Goal: Information Seeking & Learning: Check status

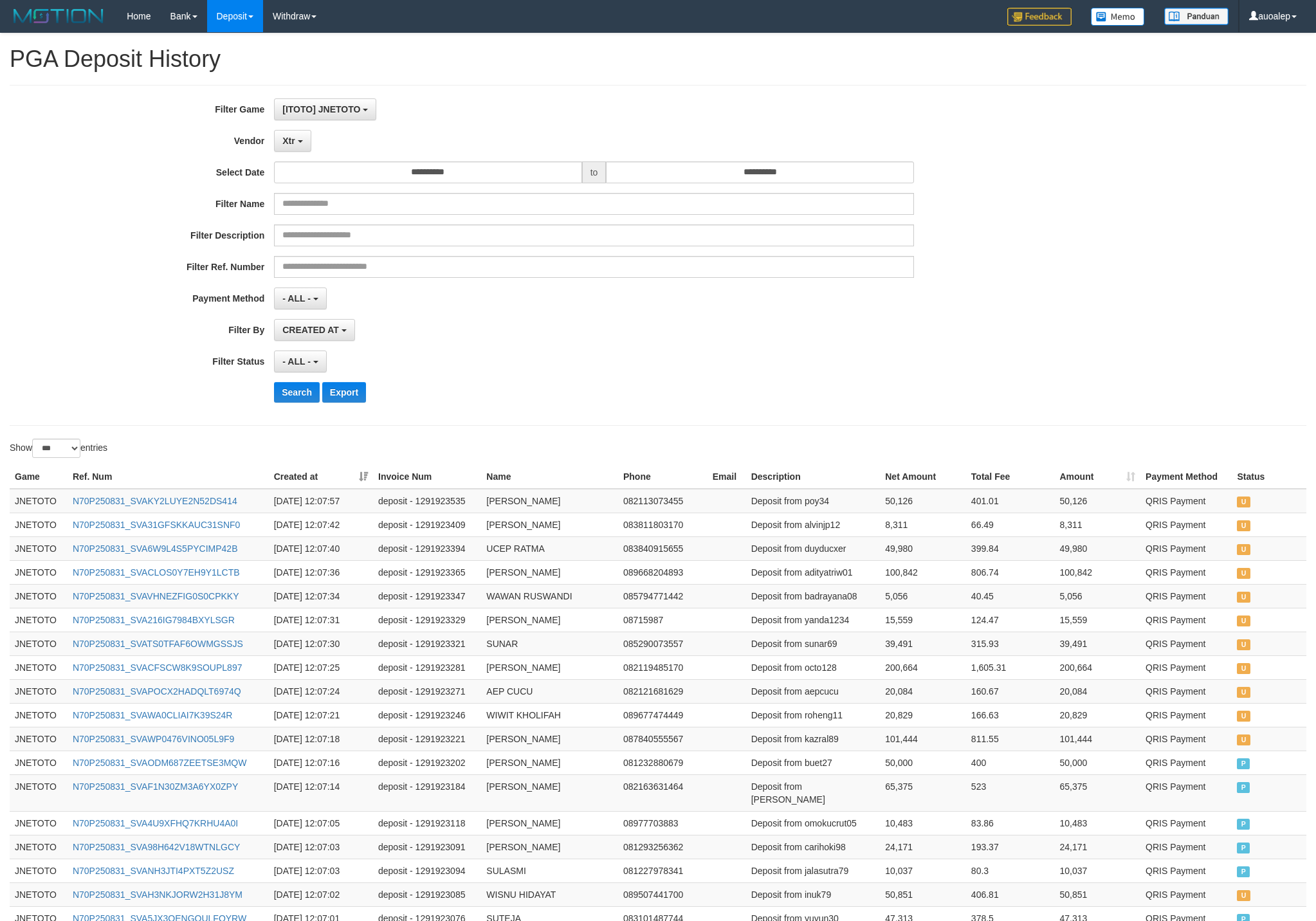
select select "**********"
select select "*"
select select "***"
click at [289, 398] on button "Search" at bounding box center [297, 392] width 46 height 21
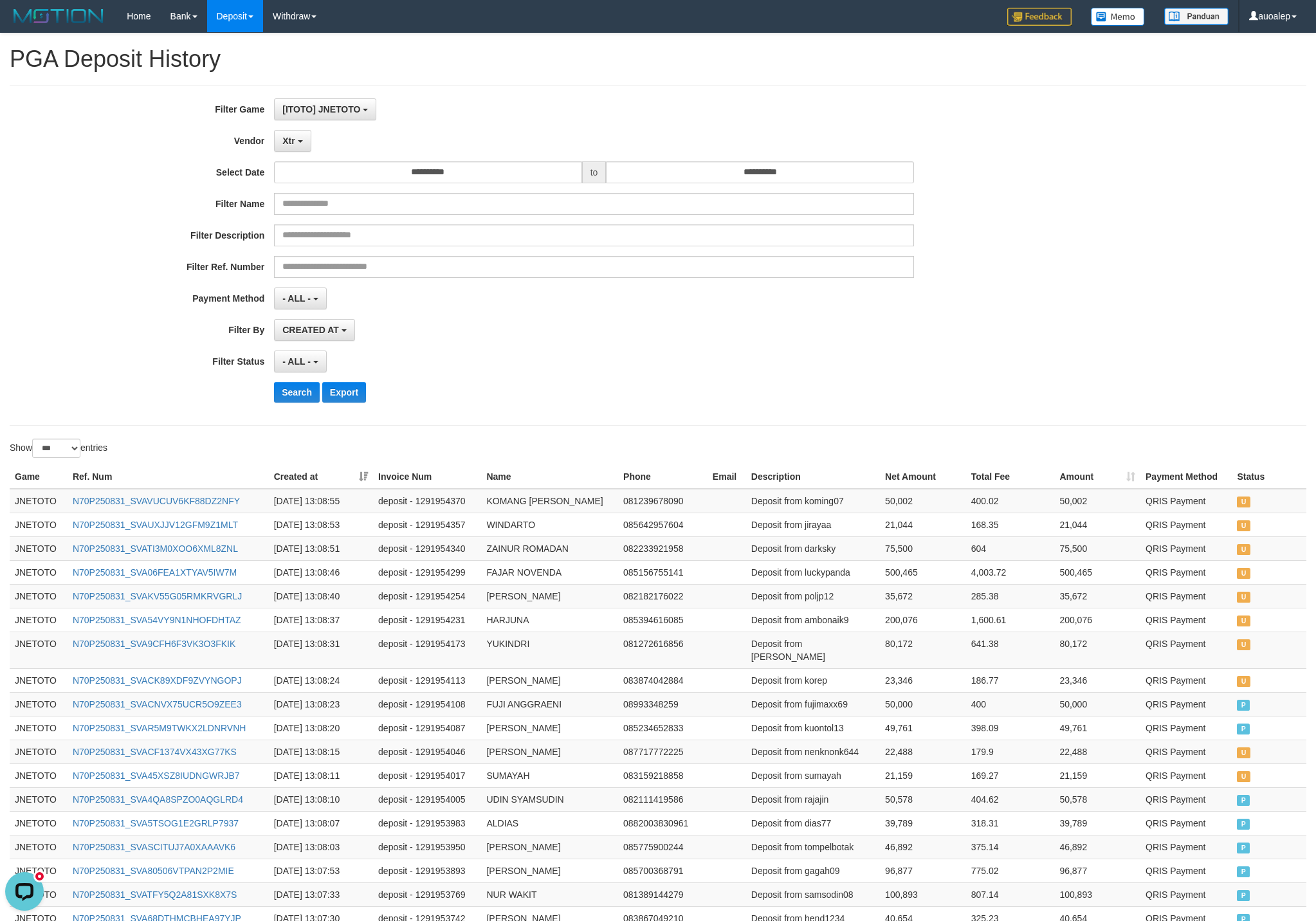
click at [296, 382] on div "**********" at bounding box center [548, 256] width 1097 height 314
click at [295, 394] on button "Search" at bounding box center [297, 392] width 46 height 21
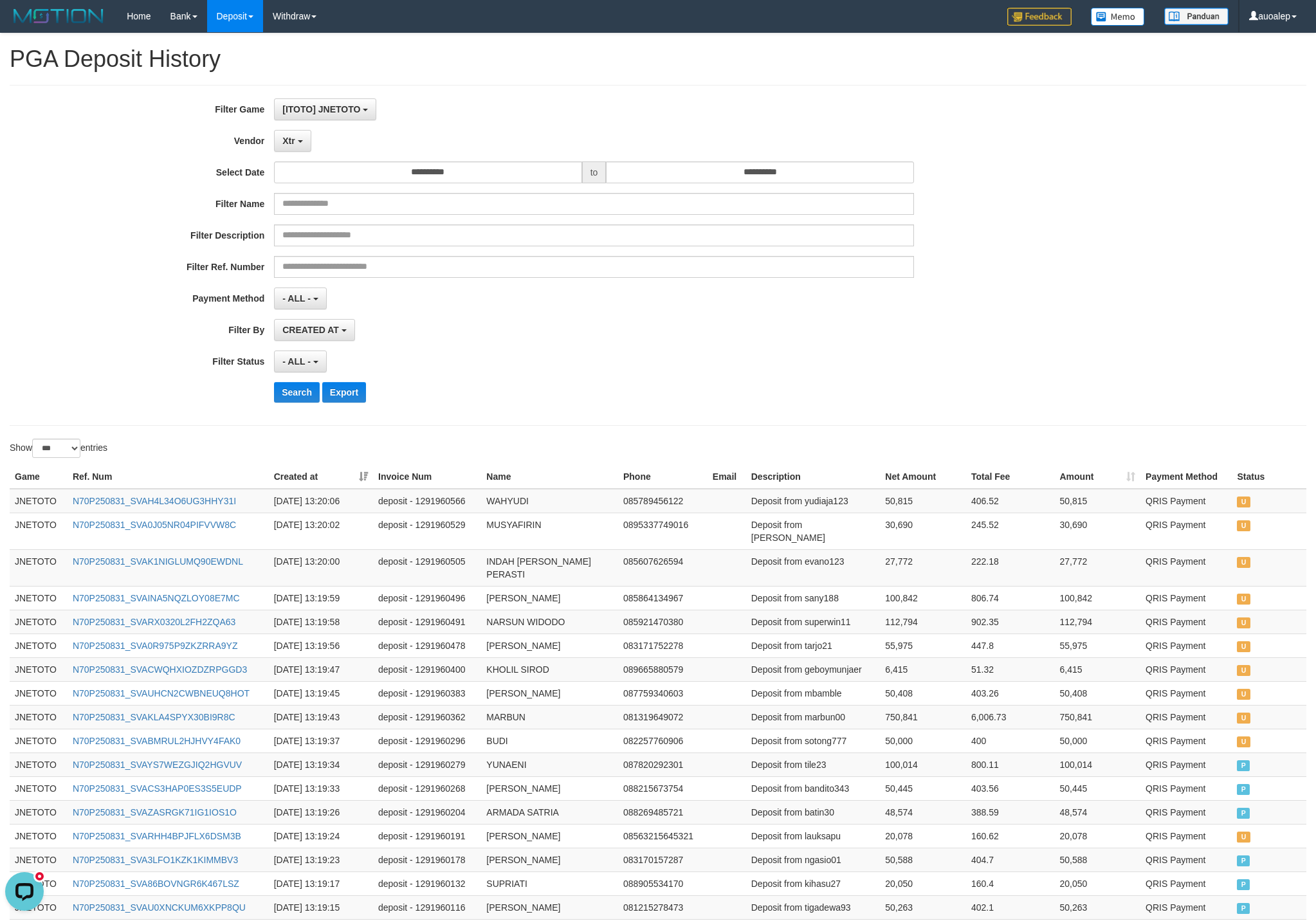
click at [272, 396] on div "Search Export" at bounding box center [548, 392] width 1097 height 21
click at [278, 390] on button "Search" at bounding box center [297, 392] width 46 height 21
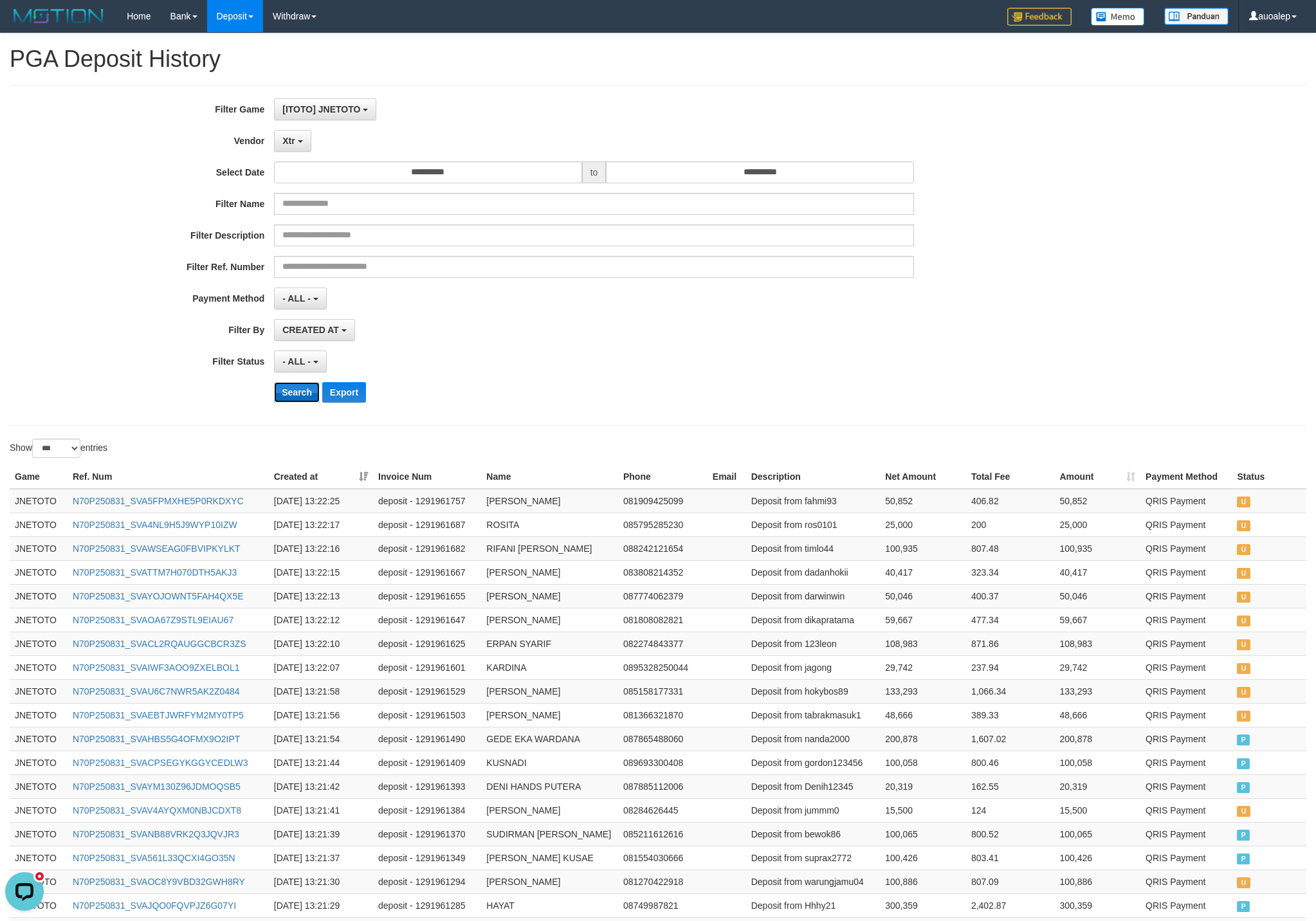
click at [293, 394] on button "Search" at bounding box center [297, 392] width 46 height 21
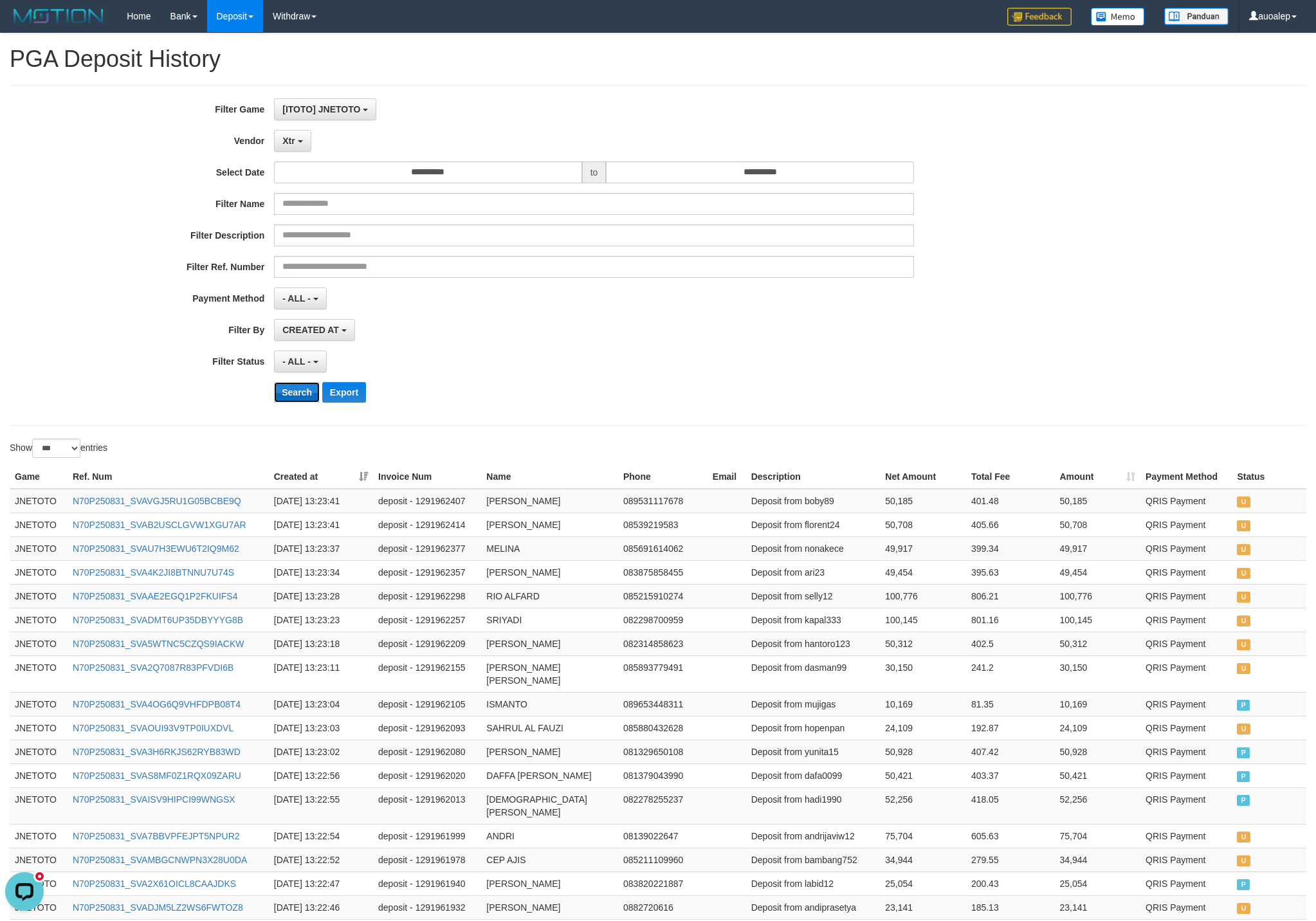
click at [289, 394] on button "Search" at bounding box center [297, 392] width 46 height 21
click at [302, 137] on button "Xtr" at bounding box center [292, 140] width 37 height 22
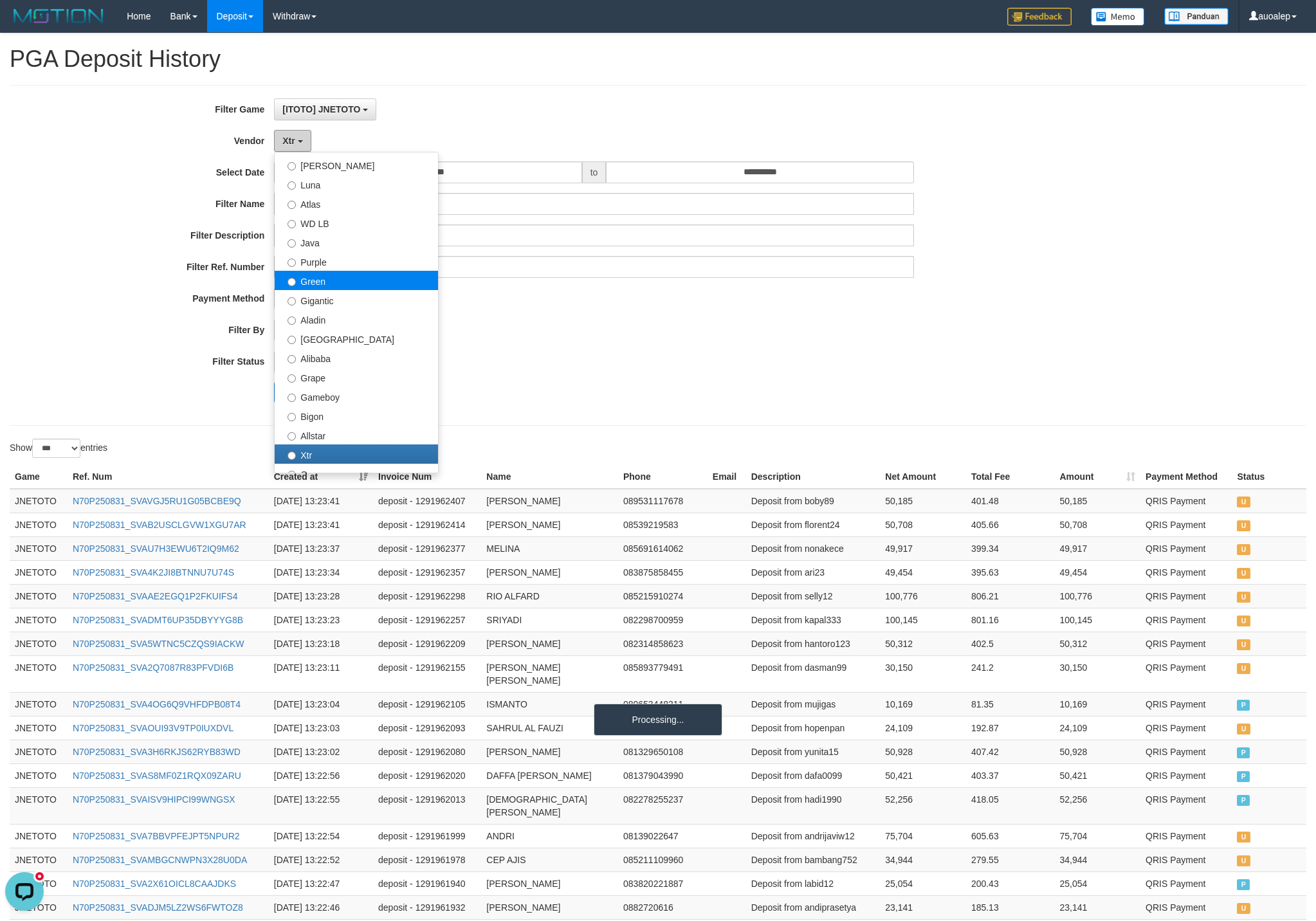
scroll to position [0, 0]
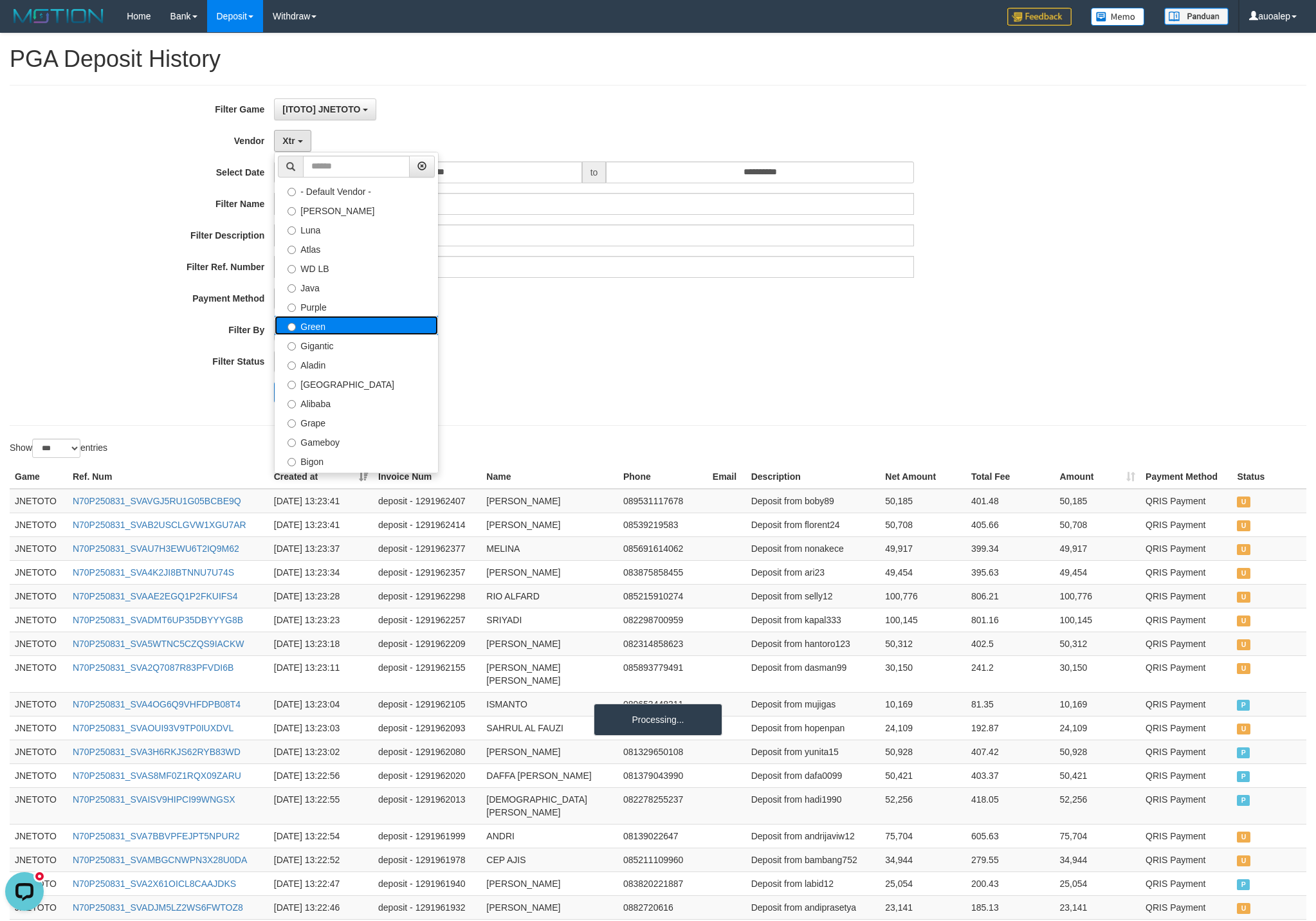
click at [335, 324] on label "Green" at bounding box center [356, 325] width 164 height 19
select select "**********"
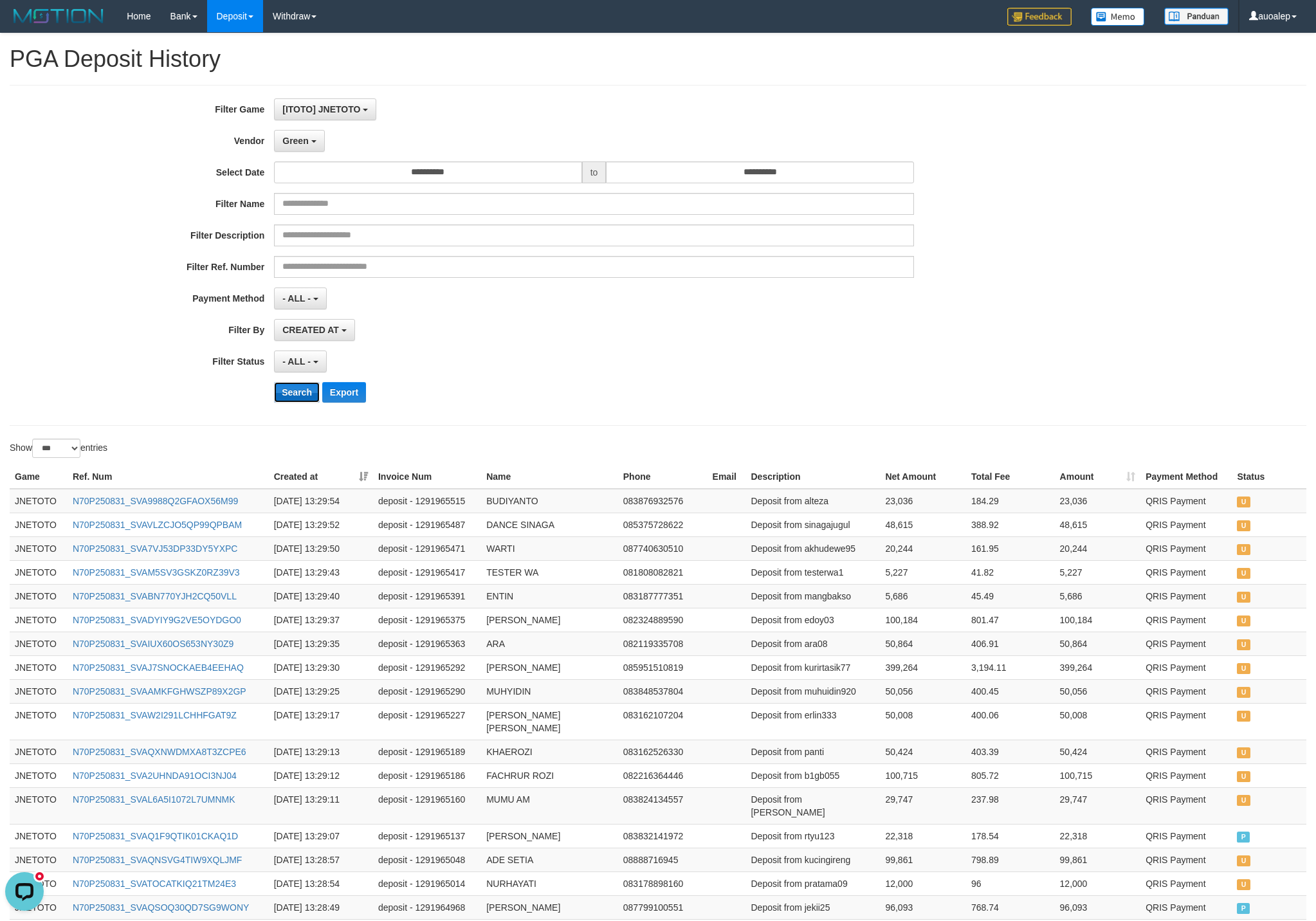
click at [293, 398] on button "Search" at bounding box center [297, 392] width 46 height 21
drag, startPoint x: 280, startPoint y: 117, endPoint x: 288, endPoint y: 137, distance: 21.5
click at [283, 123] on div "**********" at bounding box center [548, 256] width 1097 height 314
click at [288, 137] on span "Green" at bounding box center [295, 140] width 25 height 11
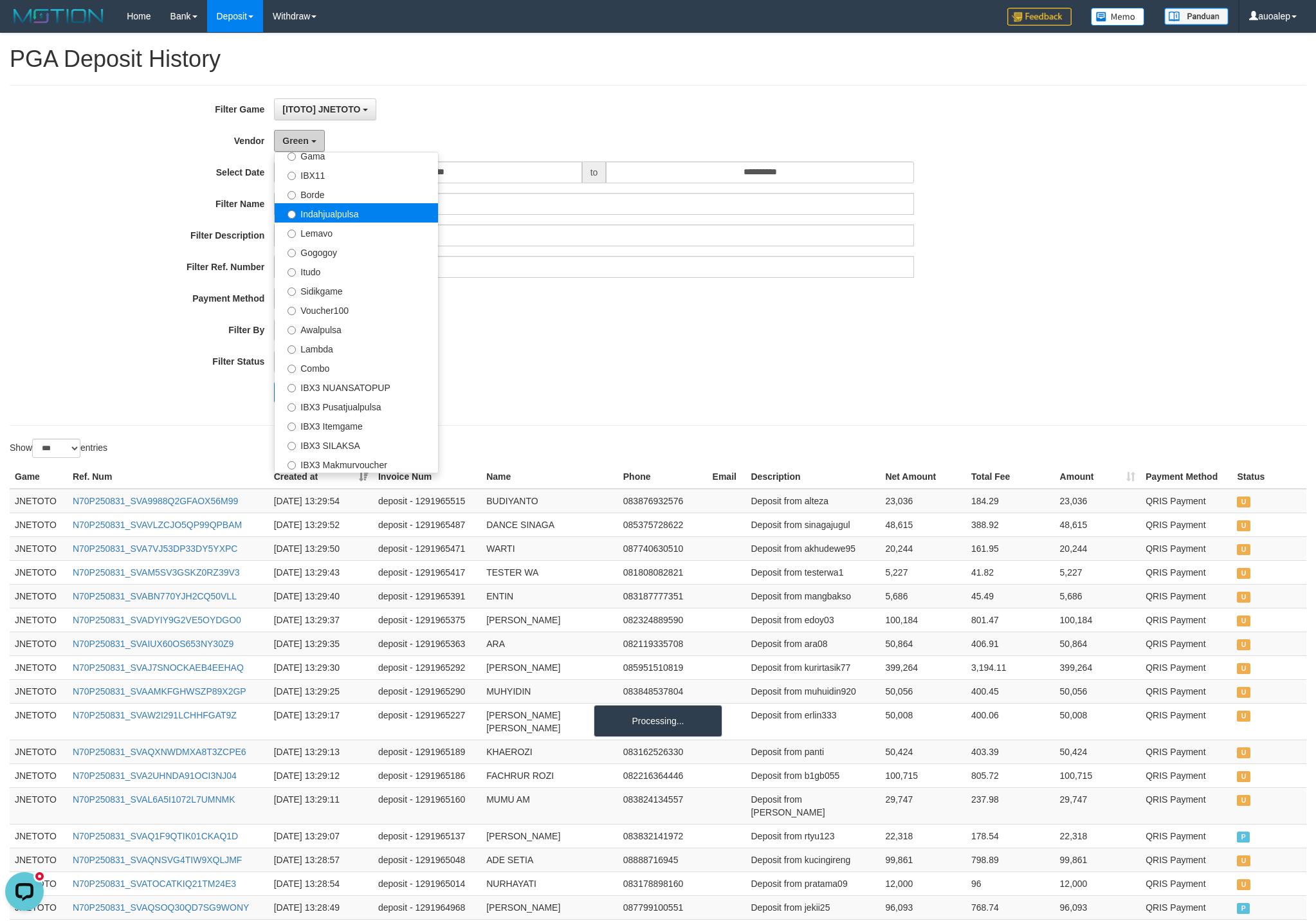
scroll to position [421, 0]
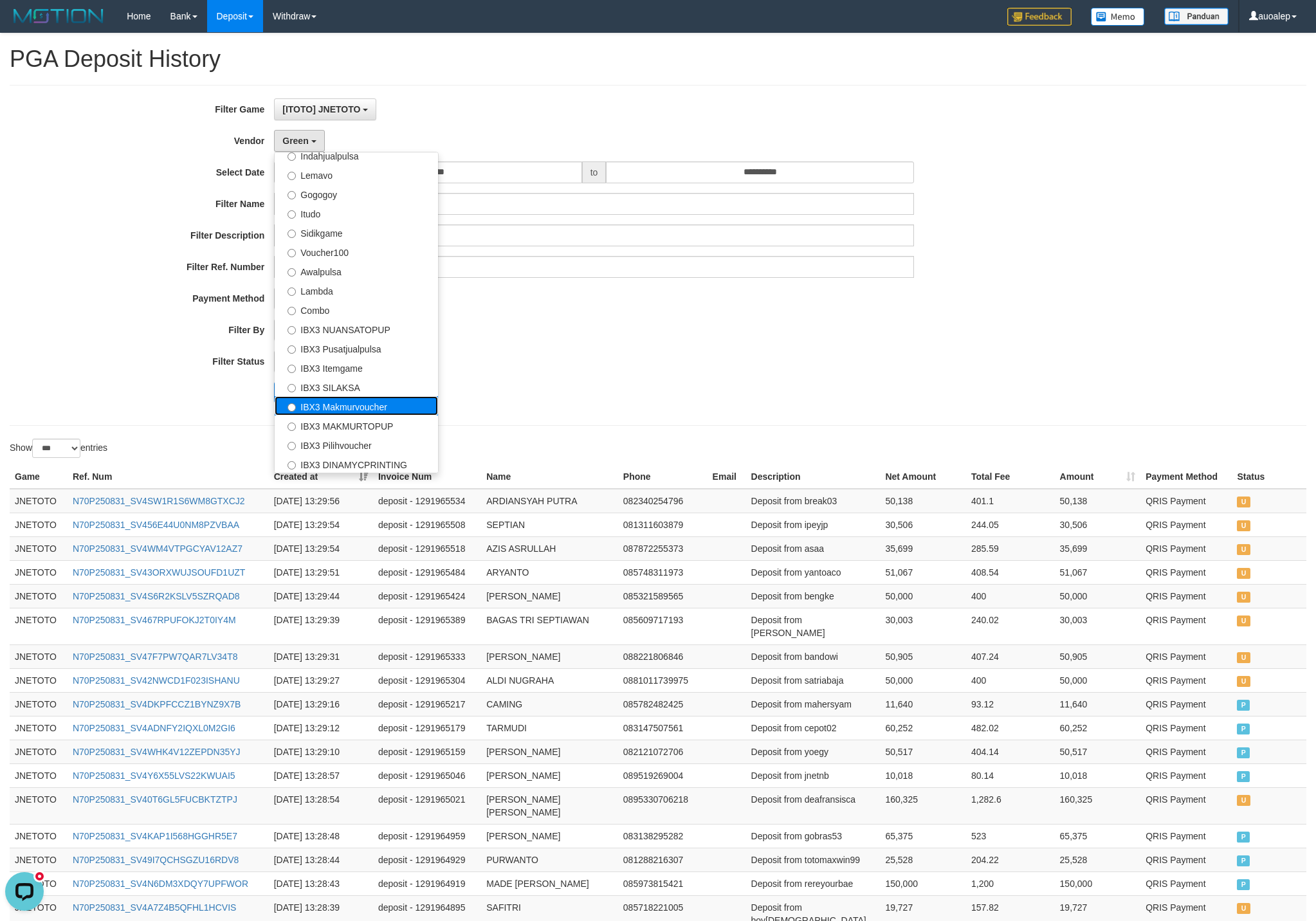
click at [366, 415] on label "IBX3 Makmurvoucher" at bounding box center [356, 405] width 164 height 19
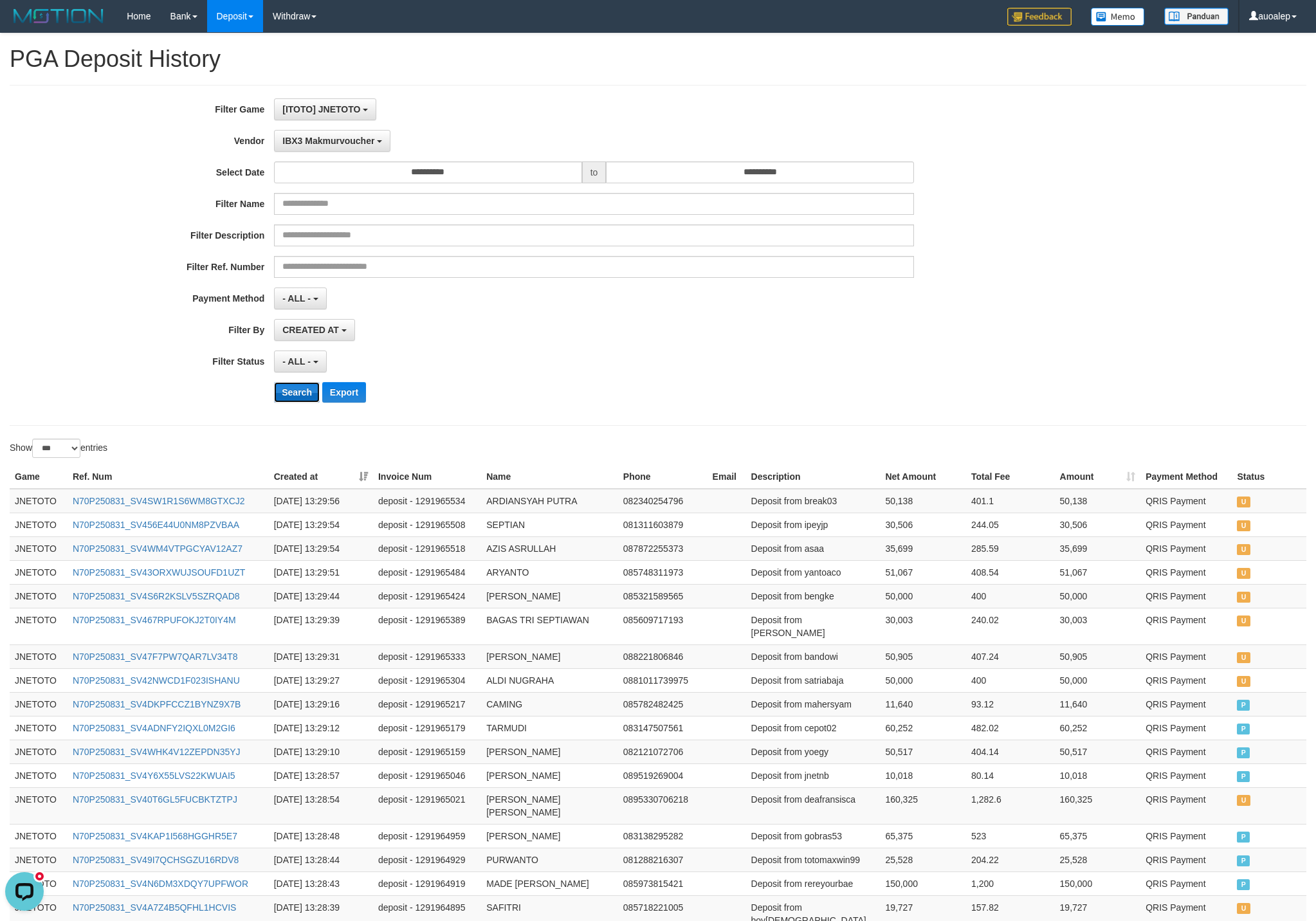
click at [299, 401] on button "Search" at bounding box center [297, 392] width 46 height 21
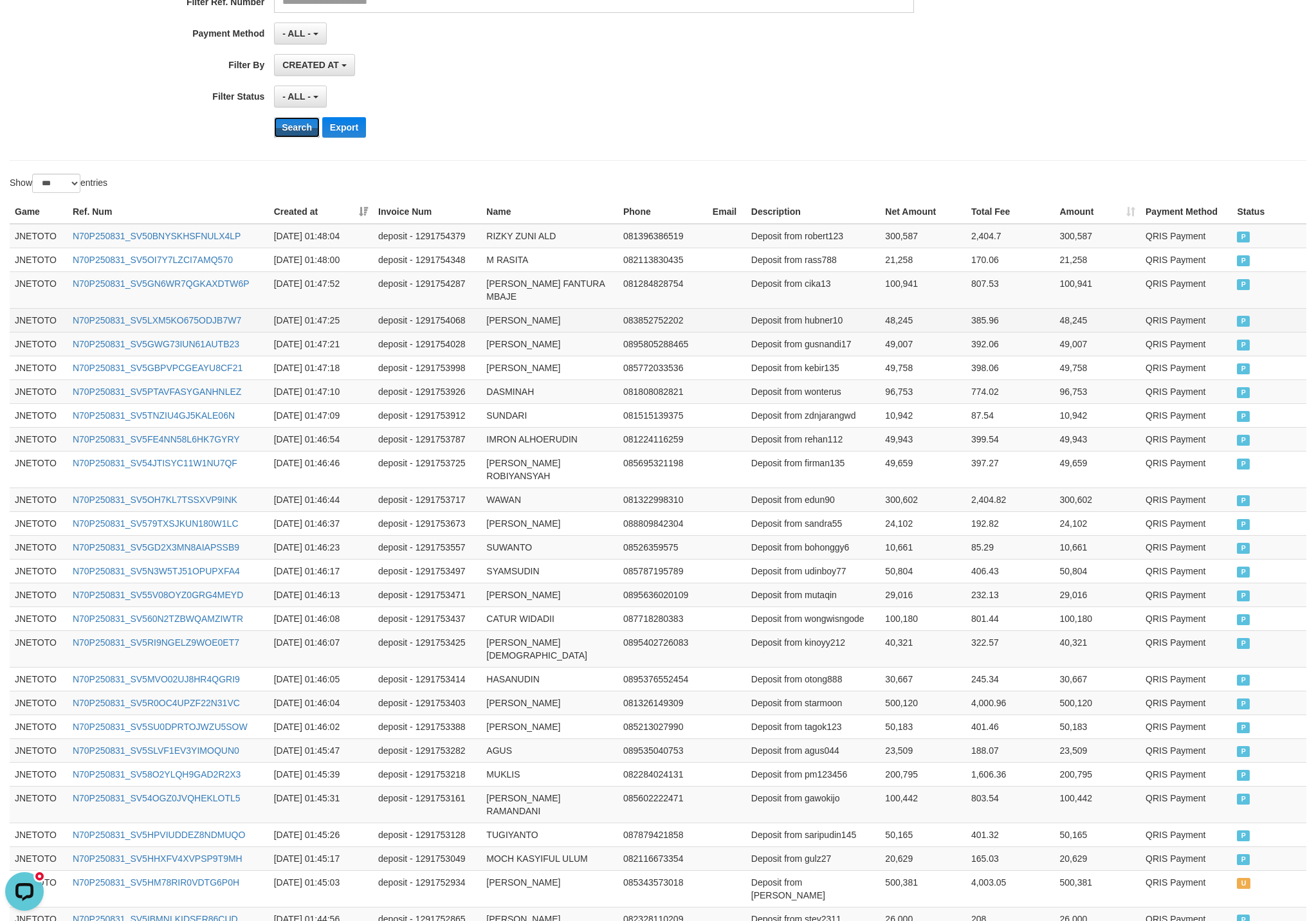
scroll to position [0, 0]
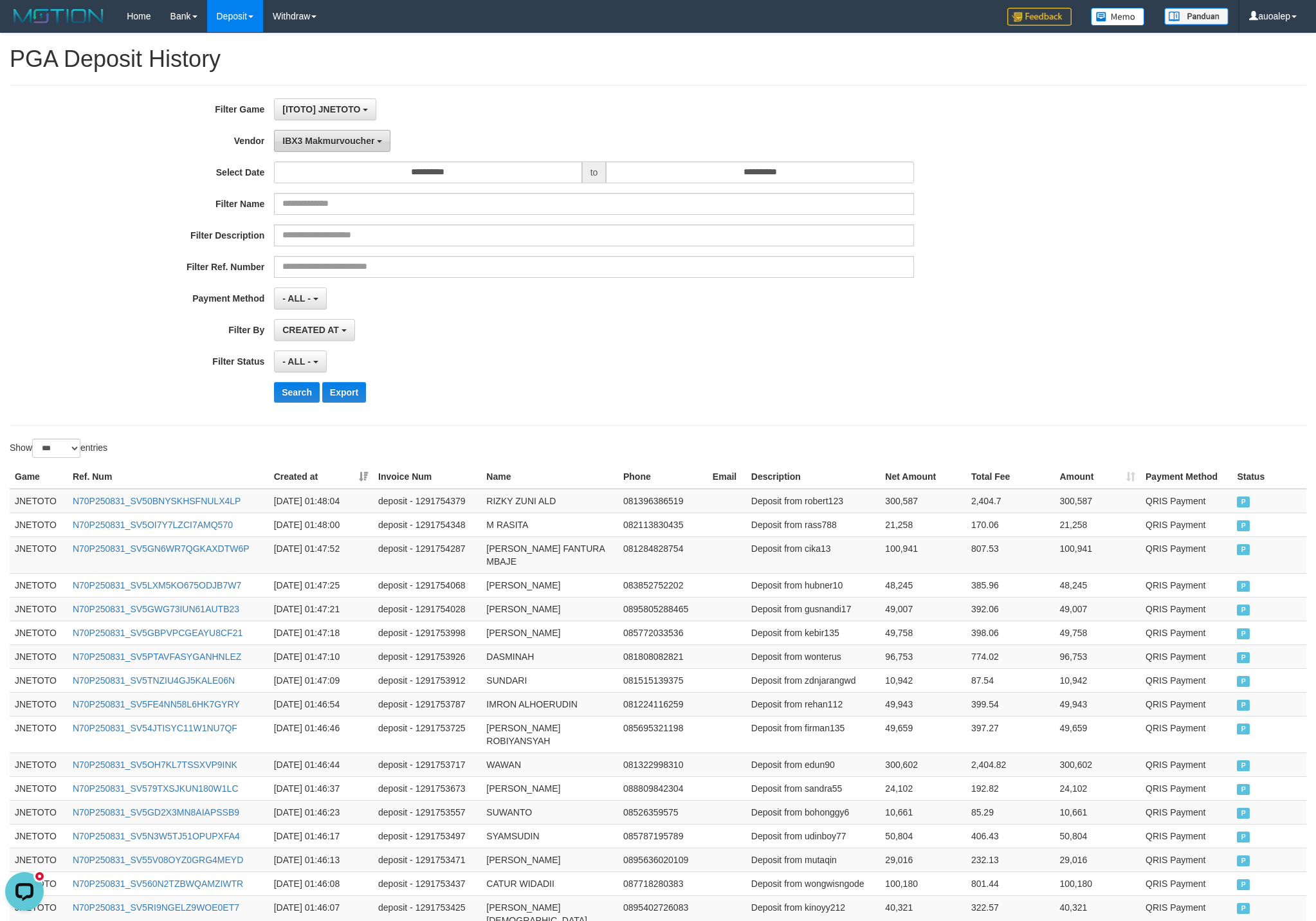
click at [372, 141] on span "IBX3 Makmurvoucher" at bounding box center [329, 140] width 92 height 11
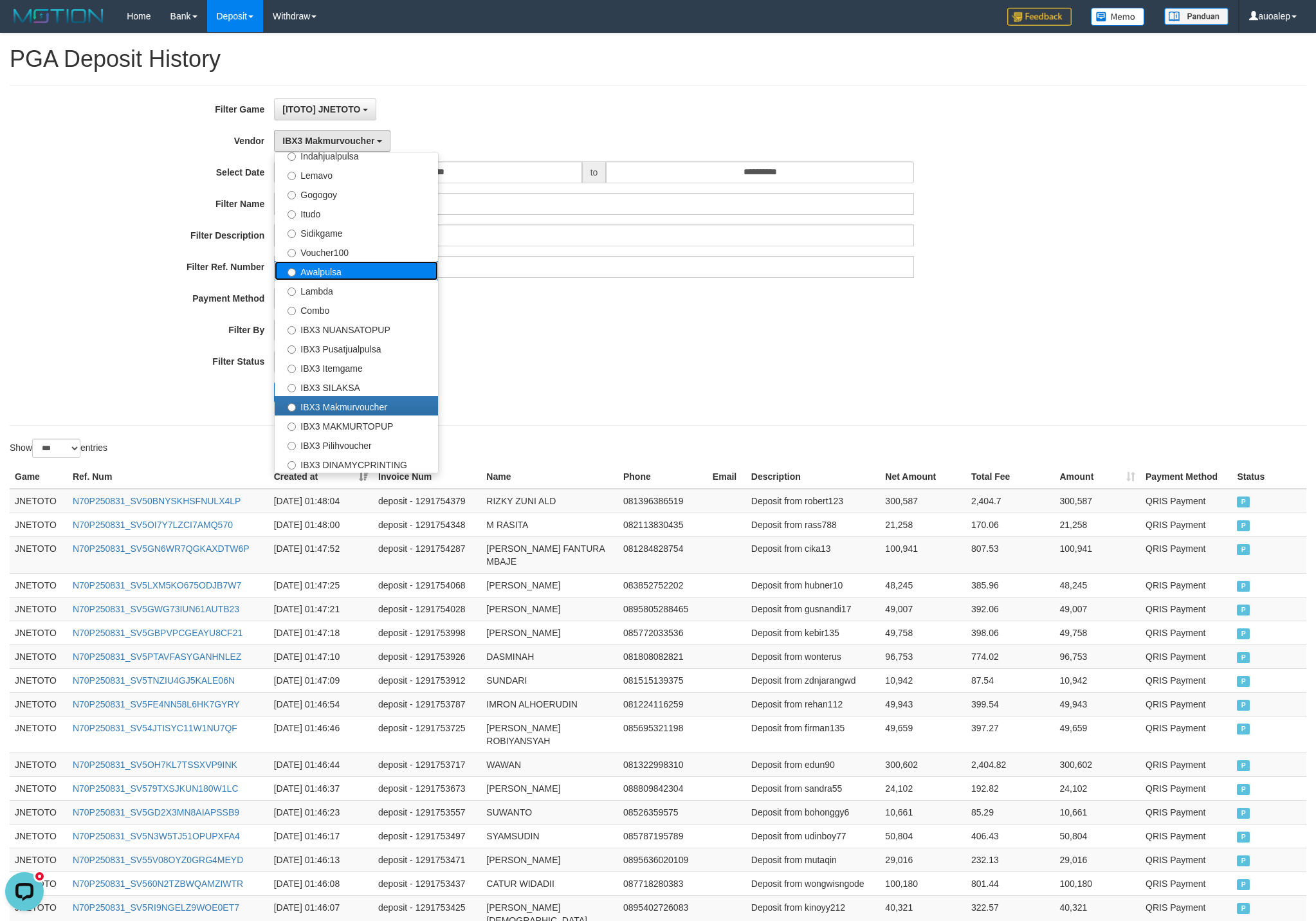
click at [362, 274] on label "Awalpulsa" at bounding box center [356, 270] width 164 height 19
select select "**********"
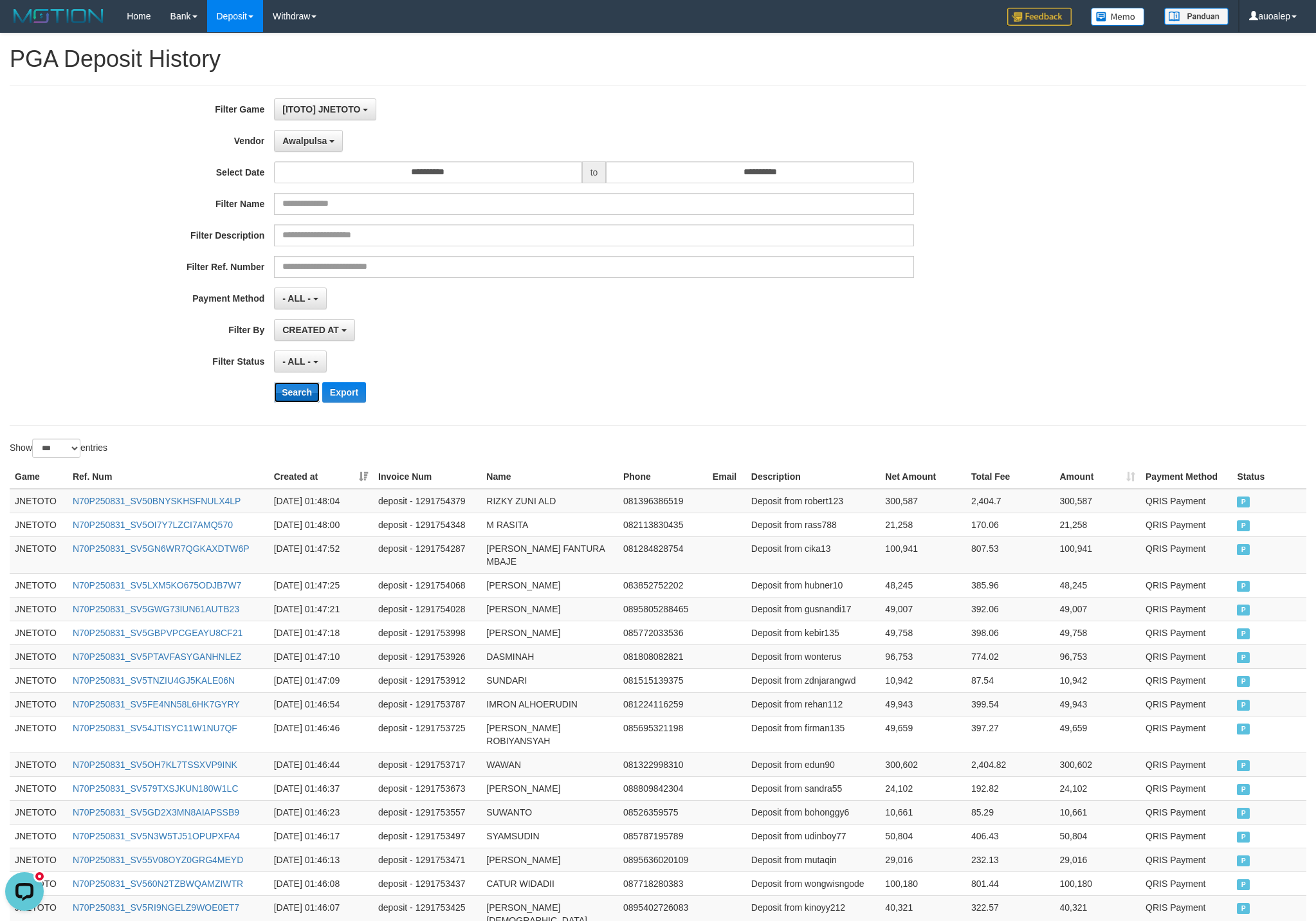
click at [288, 395] on button "Search" at bounding box center [297, 392] width 46 height 21
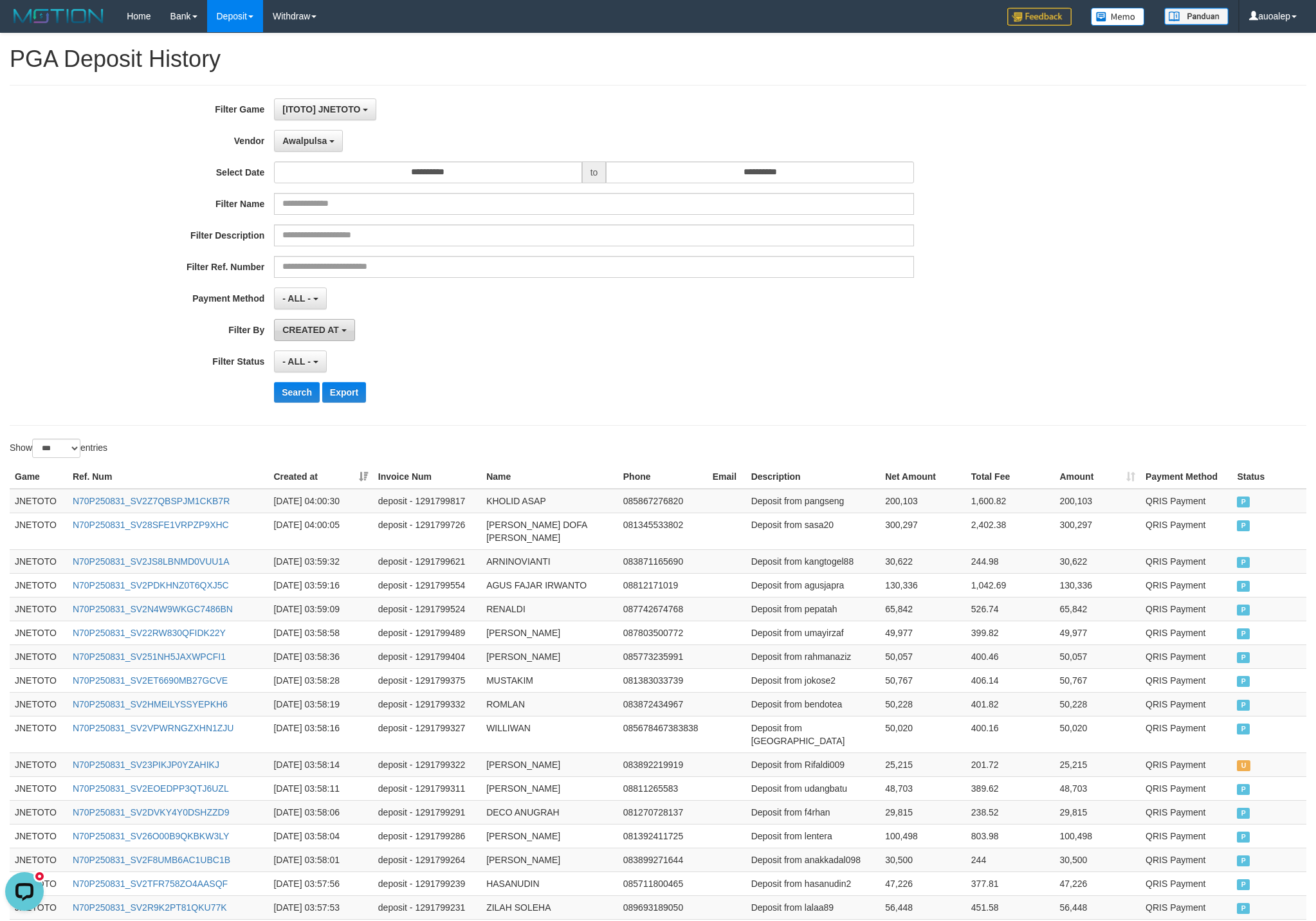
click at [289, 335] on span "CREATED AT" at bounding box center [311, 329] width 57 height 11
click at [300, 389] on label "PAID AT" at bounding box center [356, 379] width 164 height 19
select select "*"
click at [289, 389] on button "Search" at bounding box center [297, 392] width 46 height 21
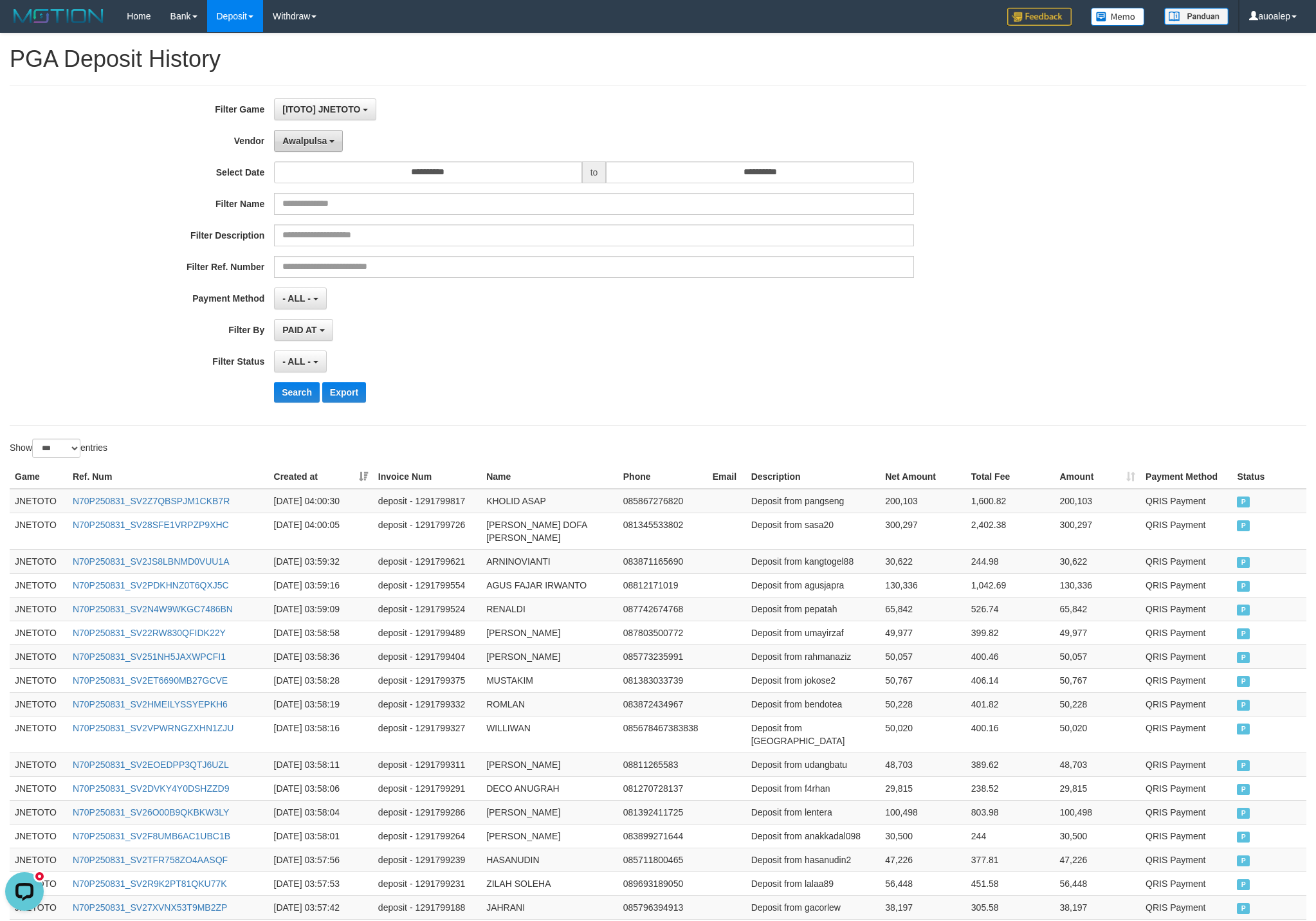
click at [284, 140] on span "Awalpulsa" at bounding box center [305, 140] width 44 height 11
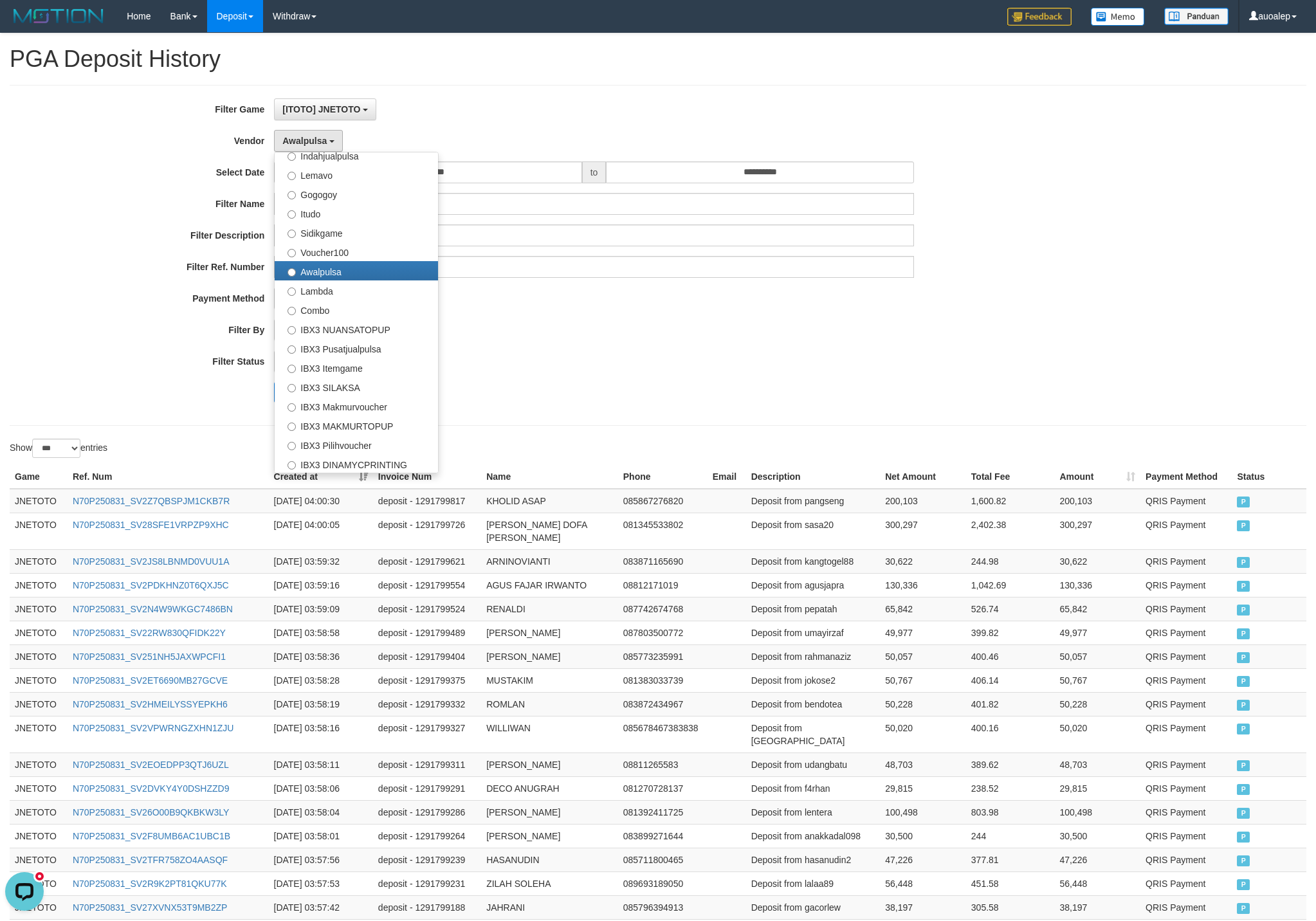
click at [160, 319] on div "**********" at bounding box center [548, 256] width 1097 height 314
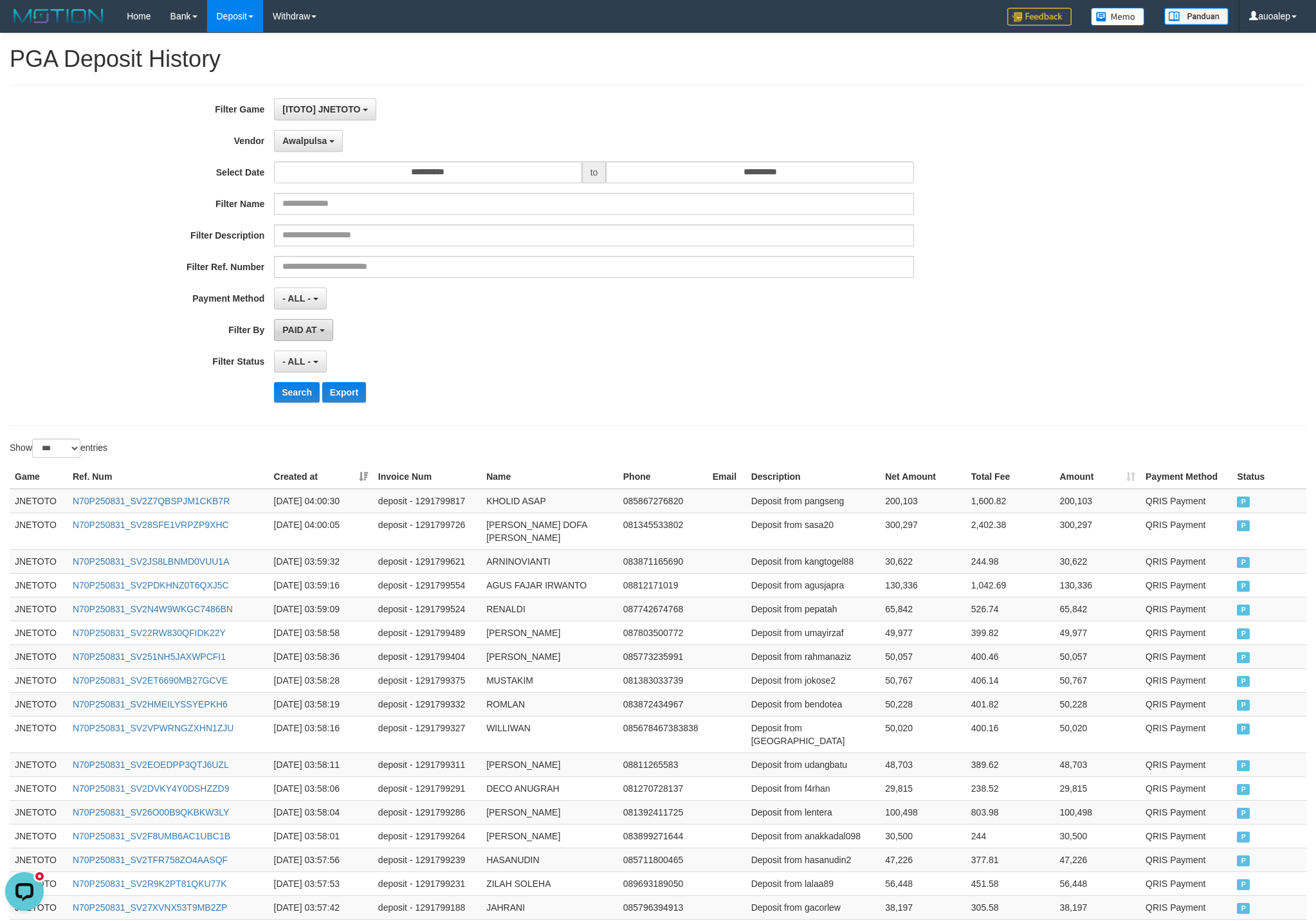
click at [296, 326] on button "PAID AT" at bounding box center [302, 329] width 58 height 22
click at [296, 140] on span "Awalpulsa" at bounding box center [305, 140] width 44 height 11
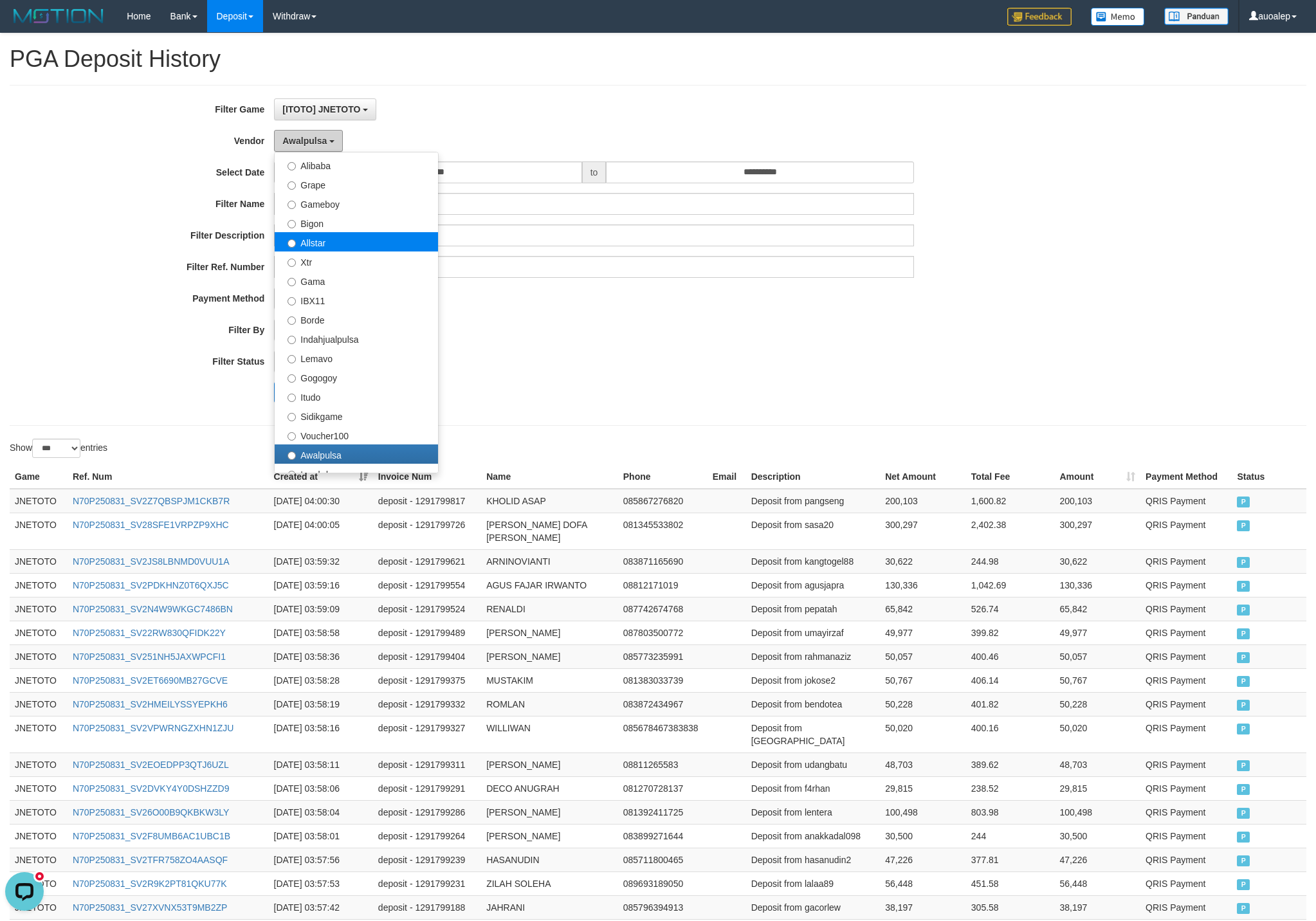
scroll to position [421, 0]
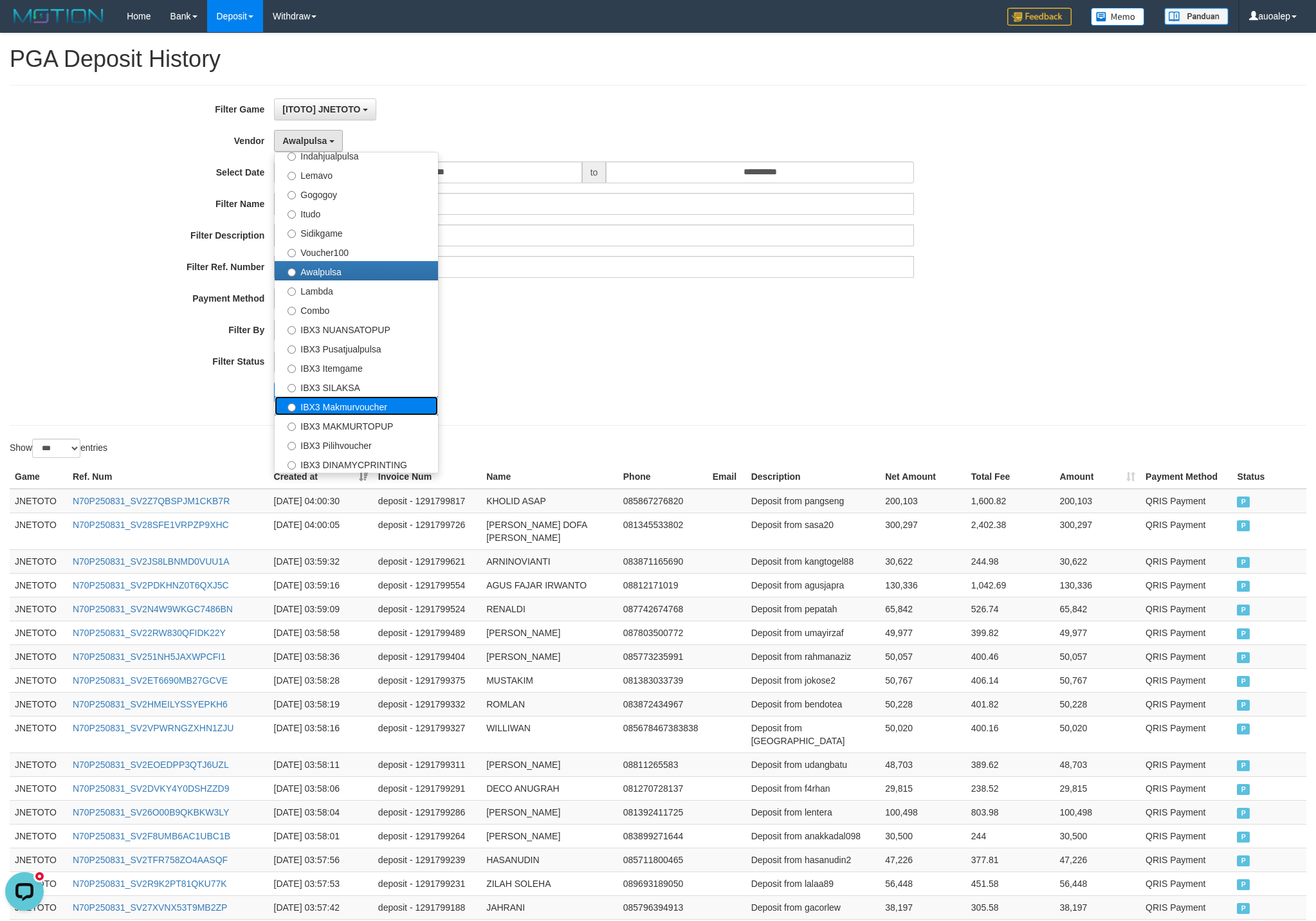
click at [356, 407] on label "IBX3 Makmurvoucher" at bounding box center [356, 405] width 164 height 19
select select "**********"
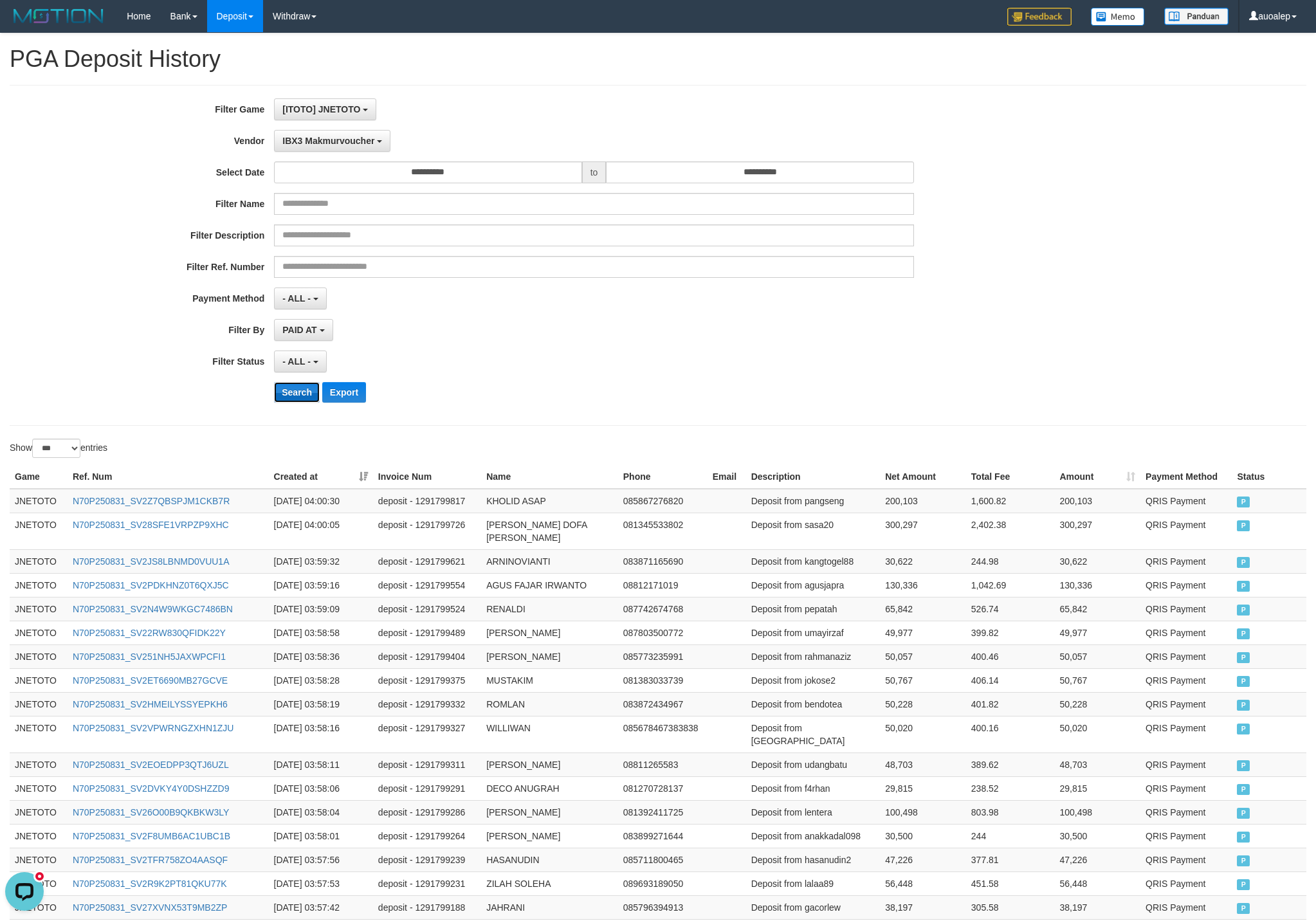
click at [303, 394] on button "Search" at bounding box center [297, 392] width 46 height 21
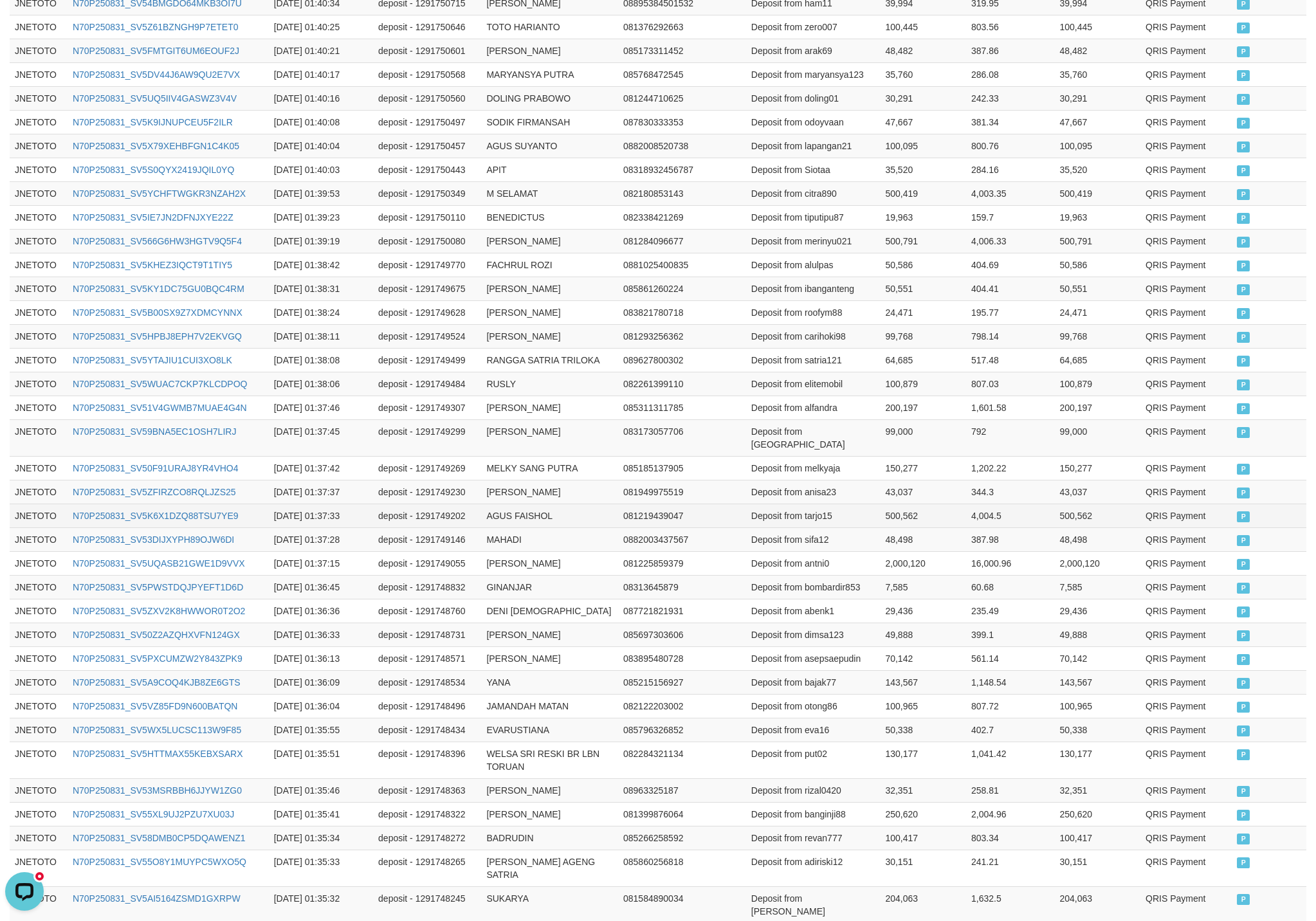
scroll to position [2134, 0]
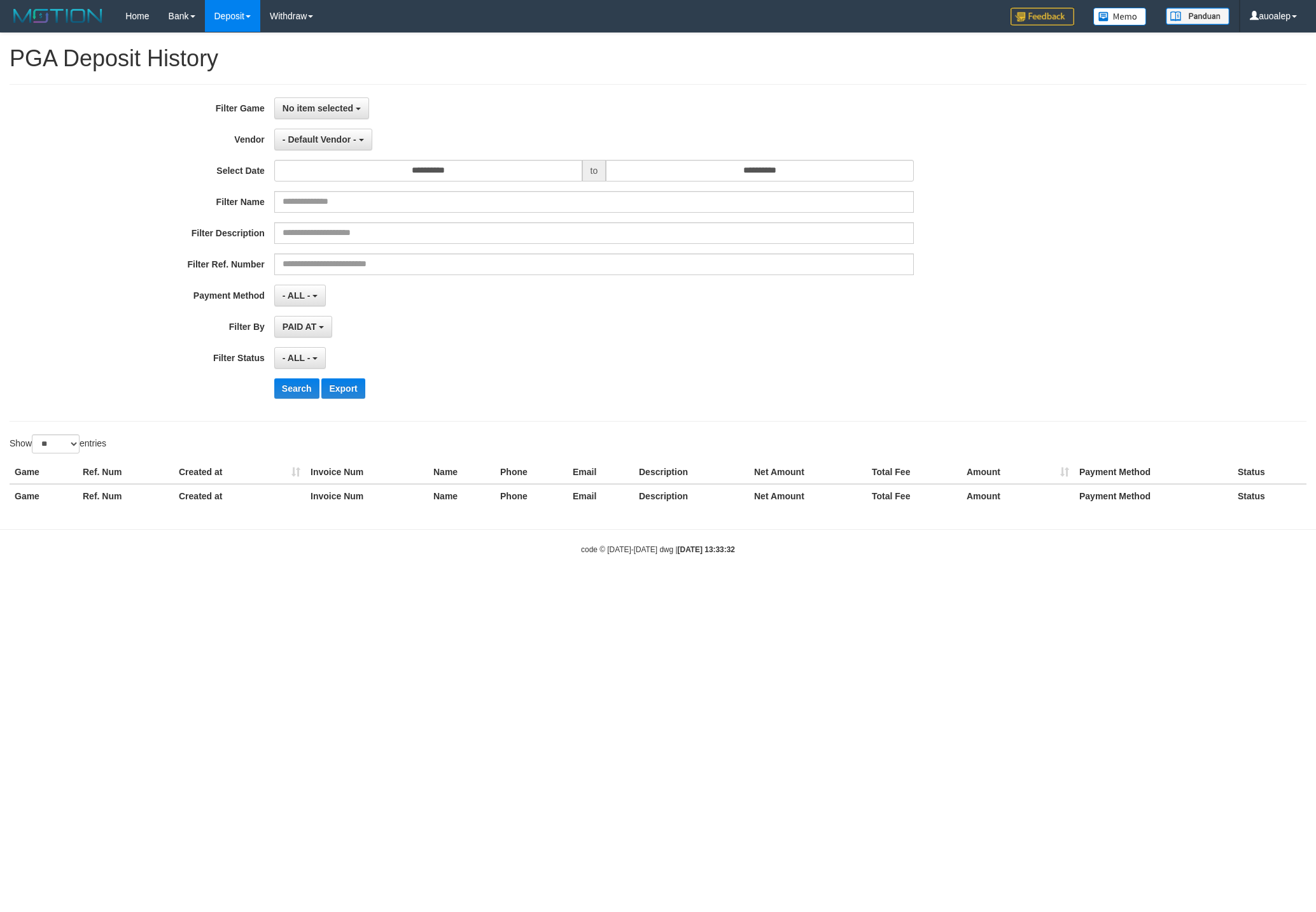
select select
select select "**"
click at [286, 119] on button "No item selected" at bounding box center [321, 108] width 95 height 22
click at [324, 163] on label "SELECT GAME" at bounding box center [320, 156] width 89 height 16
click at [321, 171] on label "[ITOTO] JNETOTO" at bounding box center [355, 173] width 162 height 19
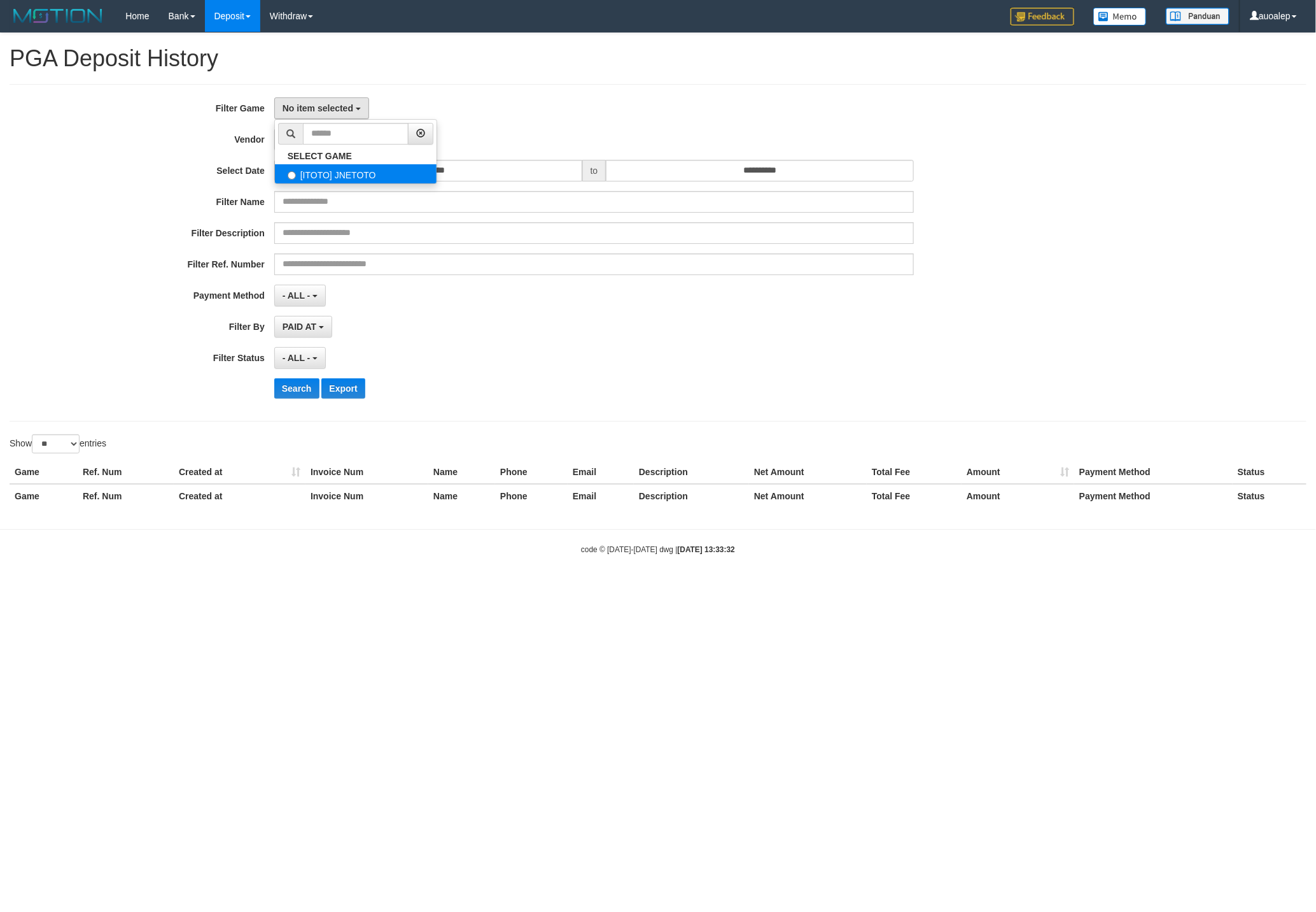
select select "***"
drag, startPoint x: 327, startPoint y: 147, endPoint x: 330, endPoint y: 159, distance: 12.4
click at [327, 147] on button "- Default Vendor -" at bounding box center [323, 139] width 98 height 22
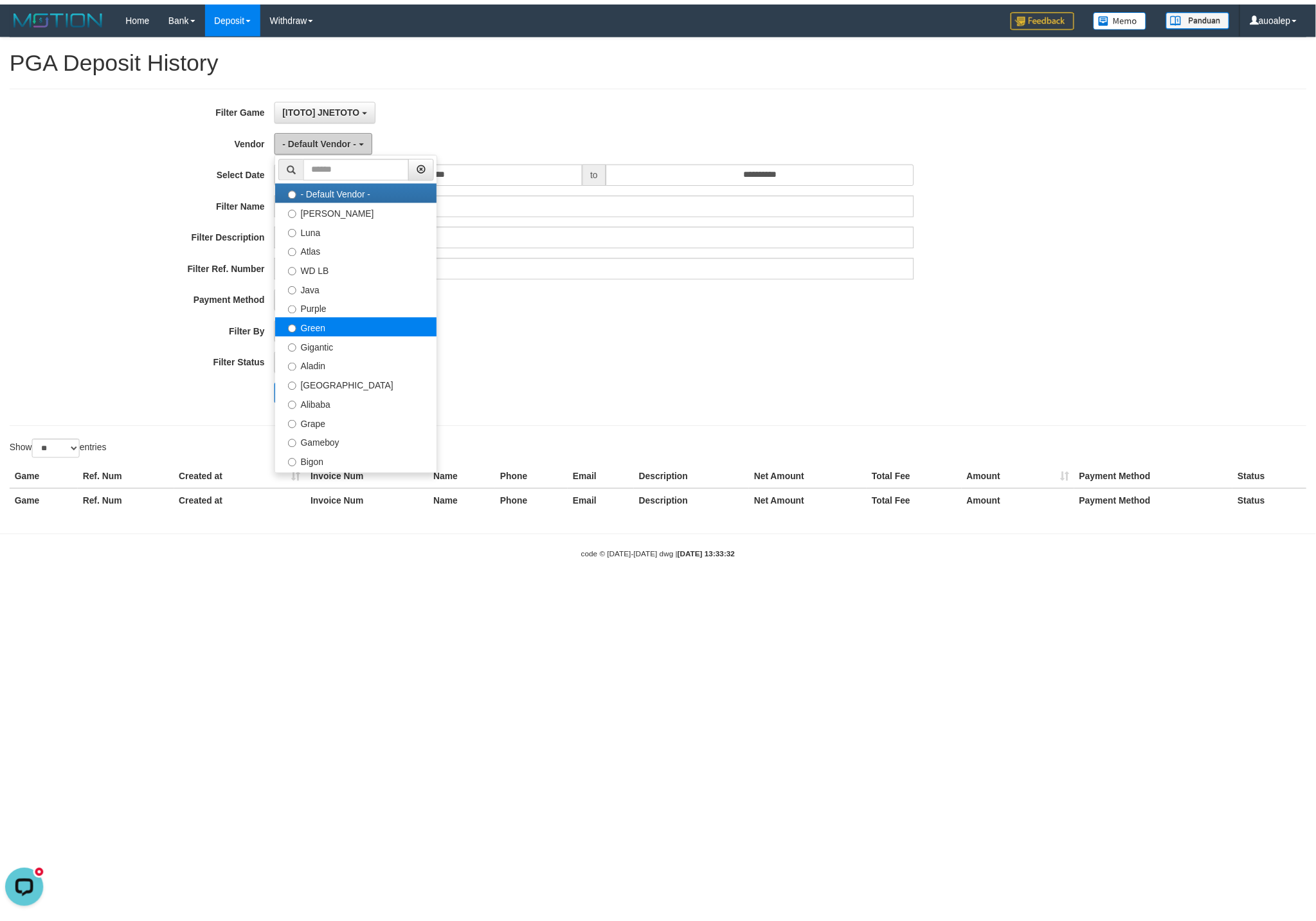
scroll to position [0, 0]
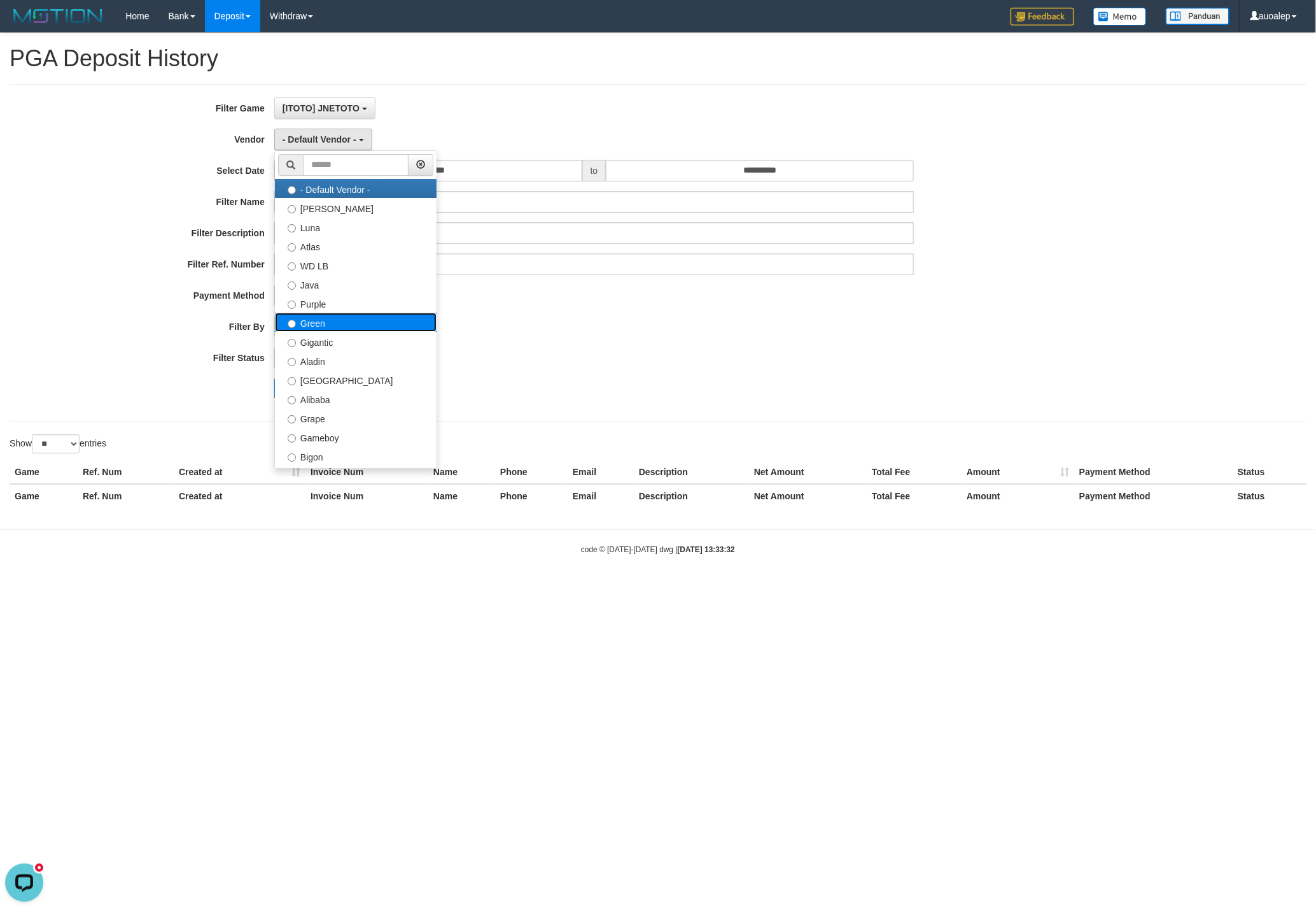
click at [327, 319] on label "Green" at bounding box center [355, 321] width 162 height 19
select select "**********"
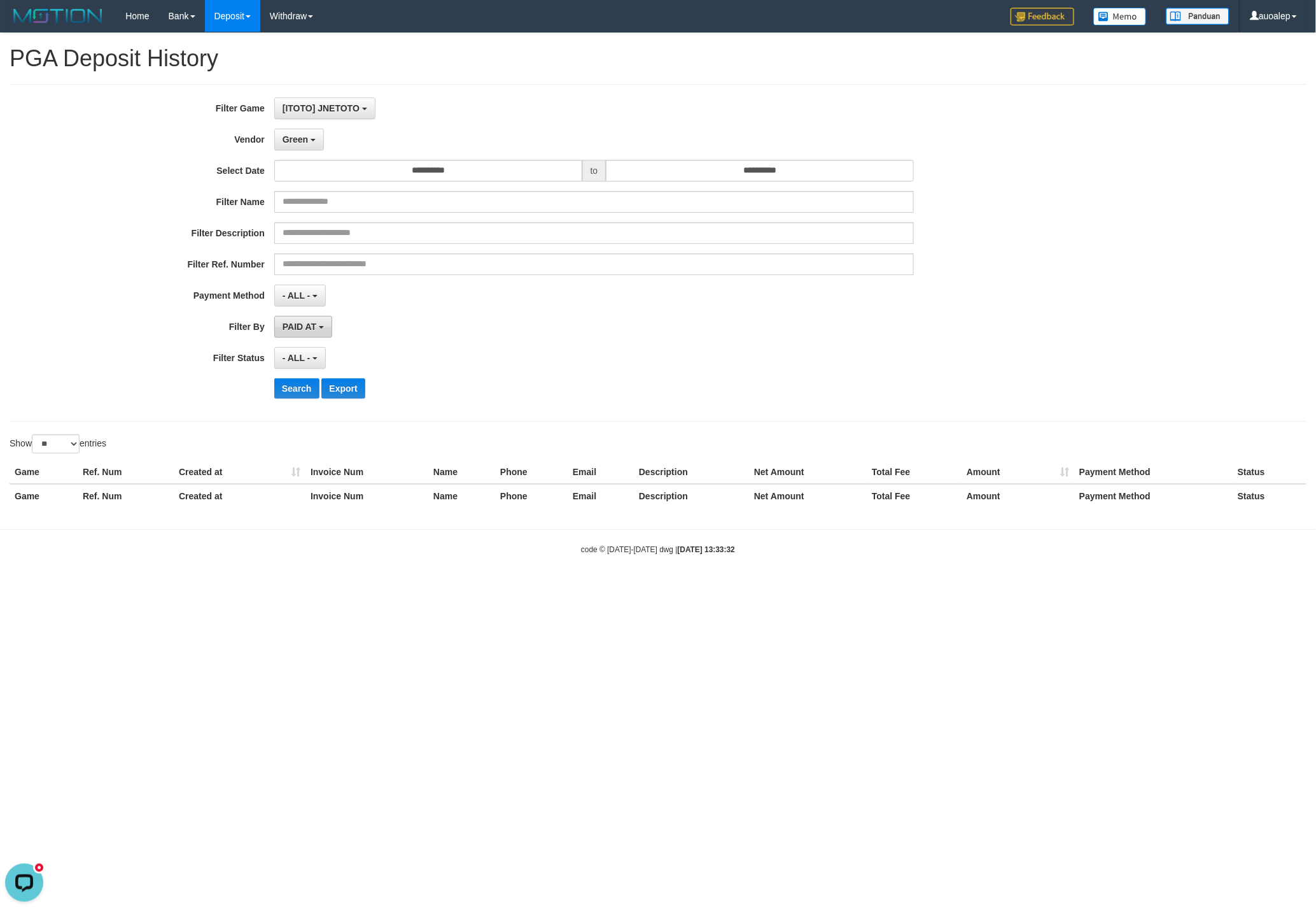
click at [310, 332] on span "PAID AT" at bounding box center [298, 326] width 33 height 11
click at [281, 404] on label "CREATED AT" at bounding box center [355, 394] width 162 height 19
select select "*"
click at [276, 395] on button "Search" at bounding box center [297, 388] width 46 height 20
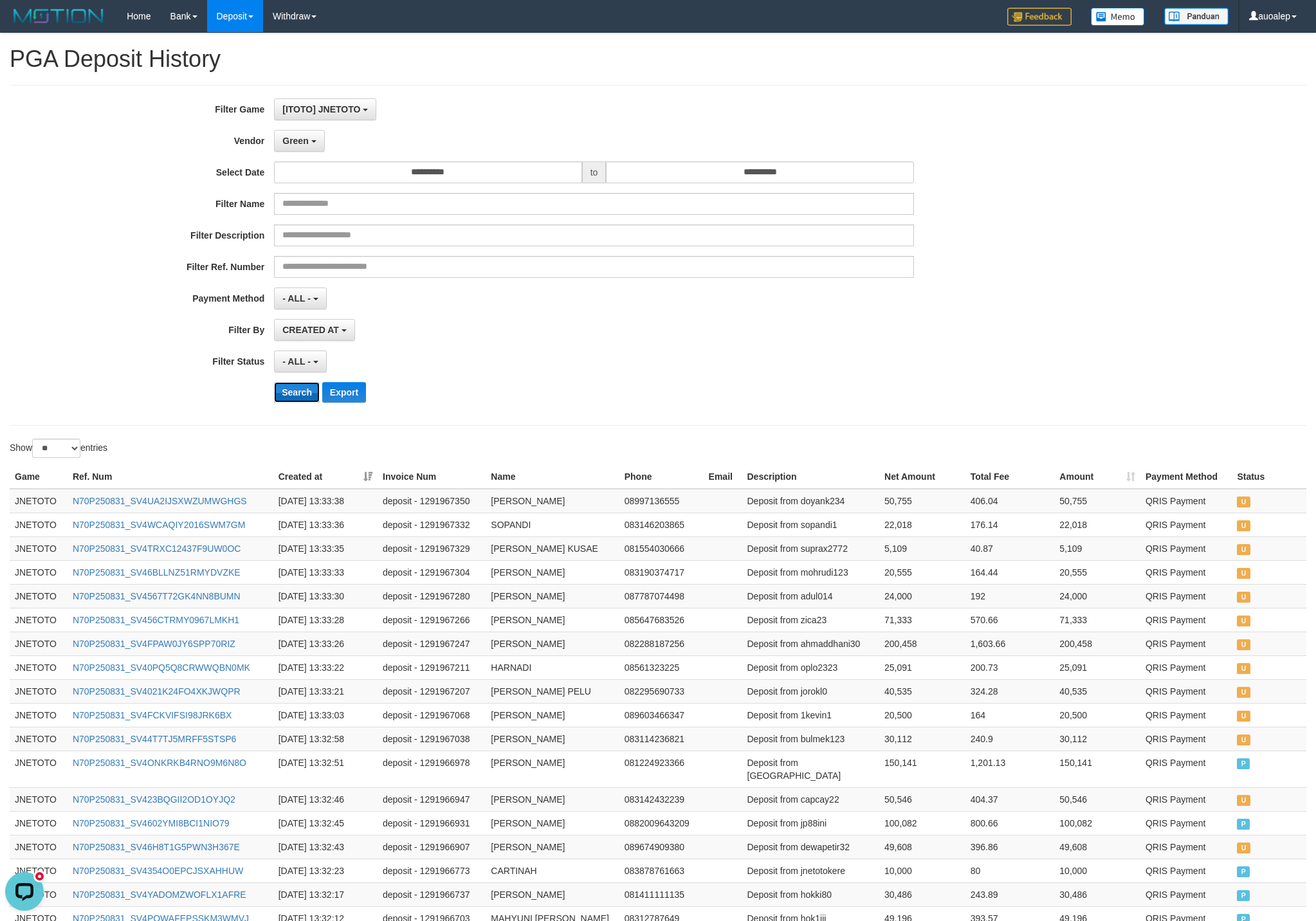
click at [295, 396] on button "Search" at bounding box center [297, 392] width 46 height 21
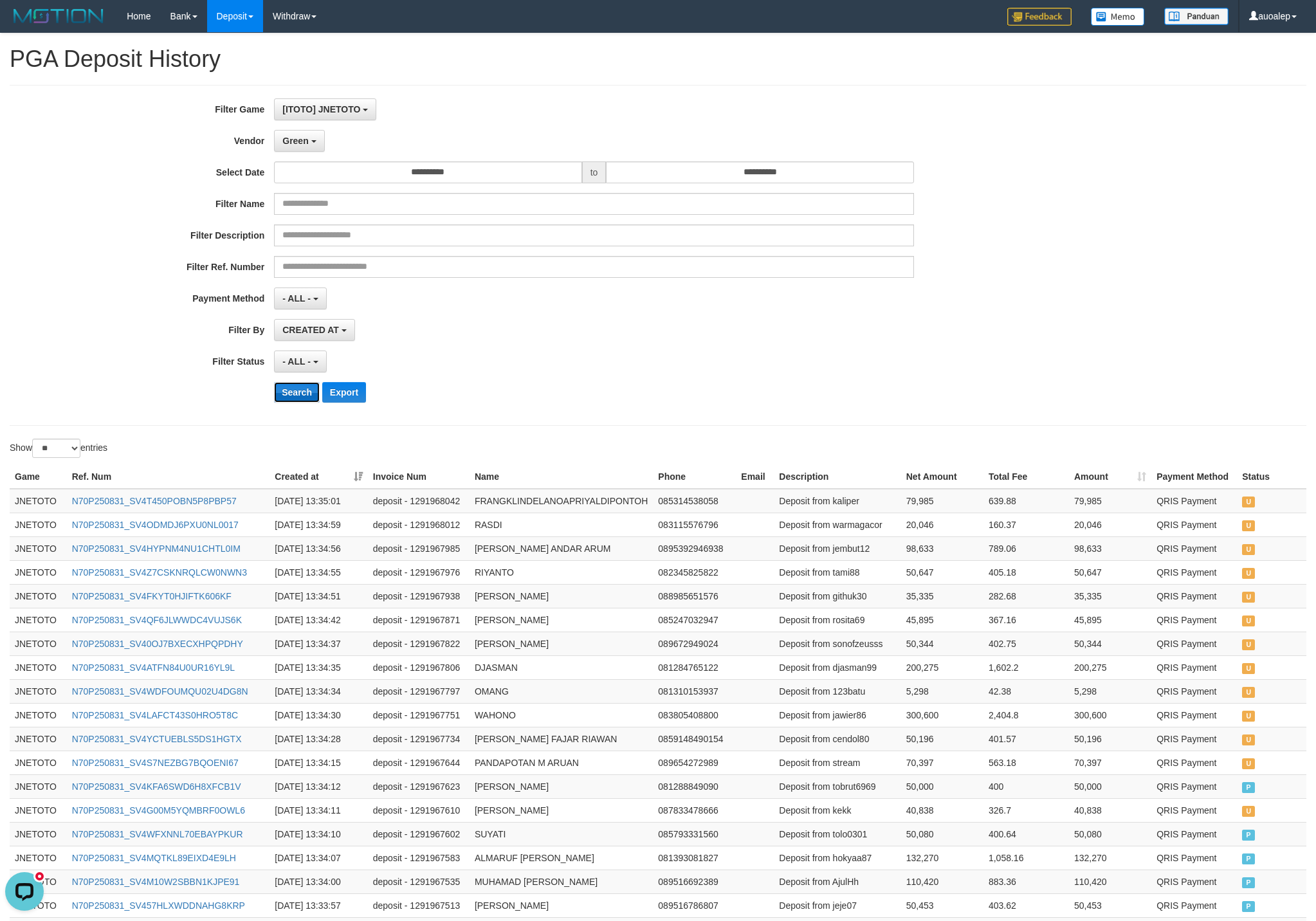
click at [296, 392] on button "Search" at bounding box center [297, 392] width 46 height 21
drag, startPoint x: 296, startPoint y: 392, endPoint x: 293, endPoint y: 386, distance: 6.7
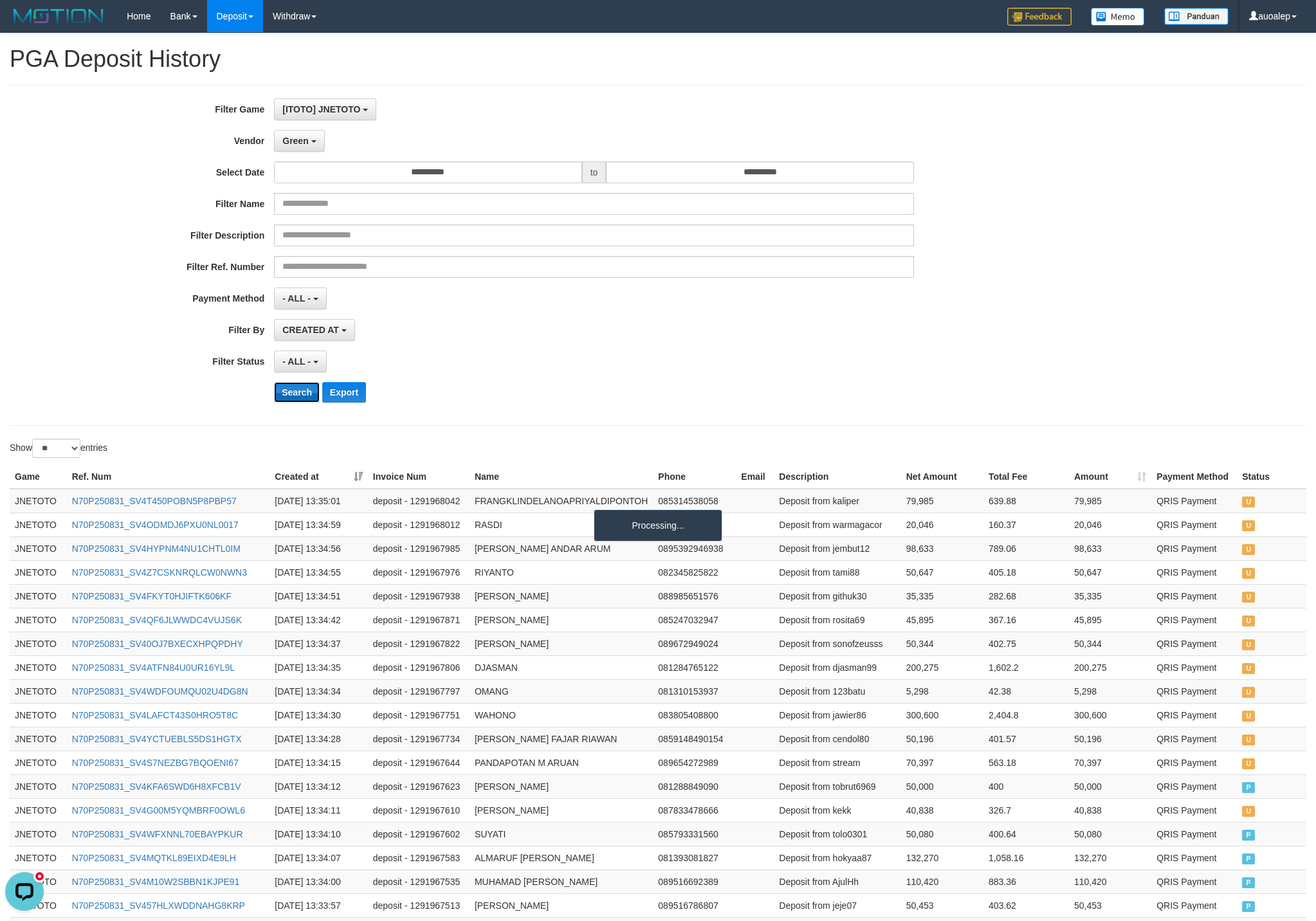
click at [293, 386] on button "Search" at bounding box center [297, 392] width 46 height 21
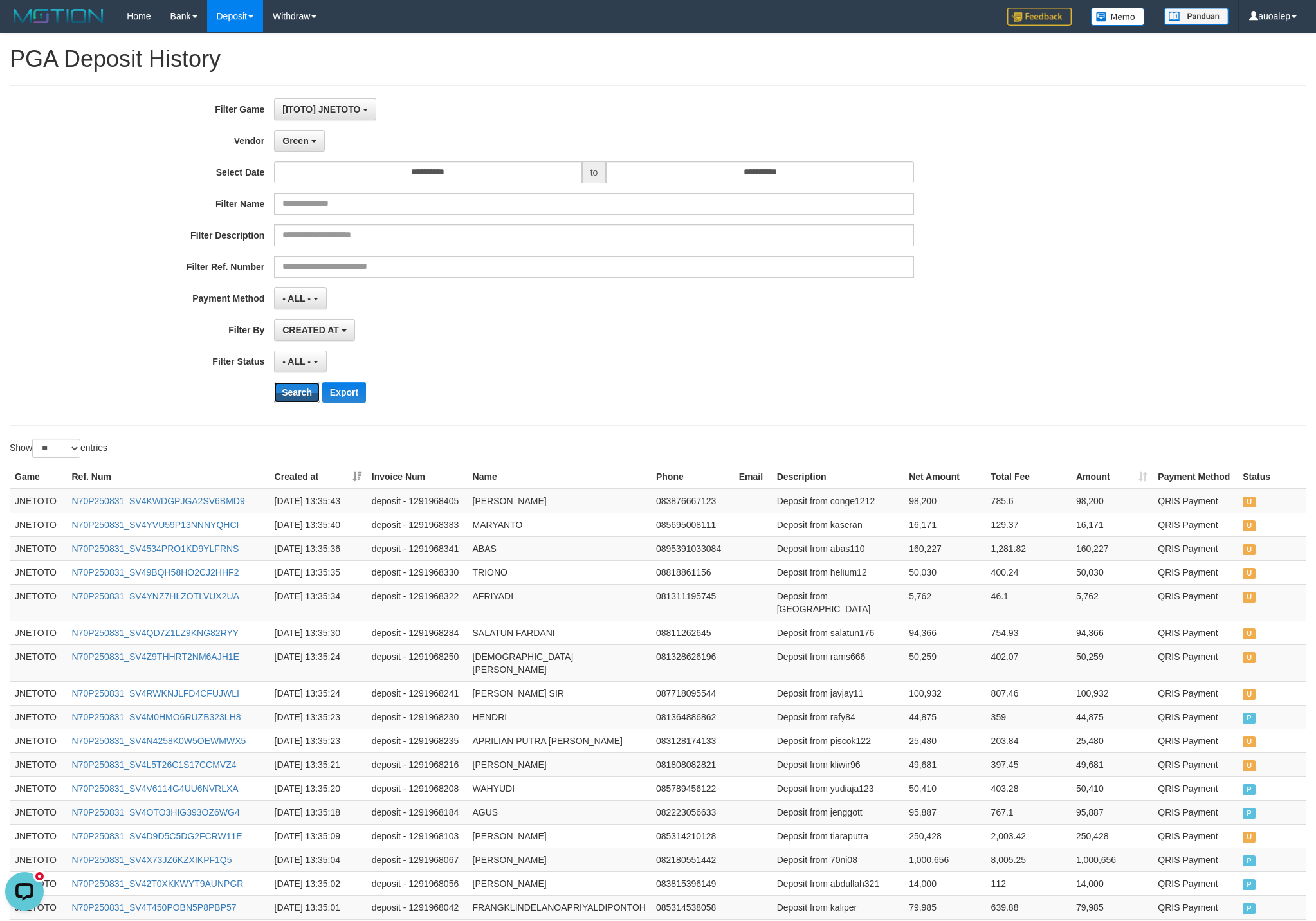
click at [274, 382] on button "Search" at bounding box center [297, 392] width 46 height 21
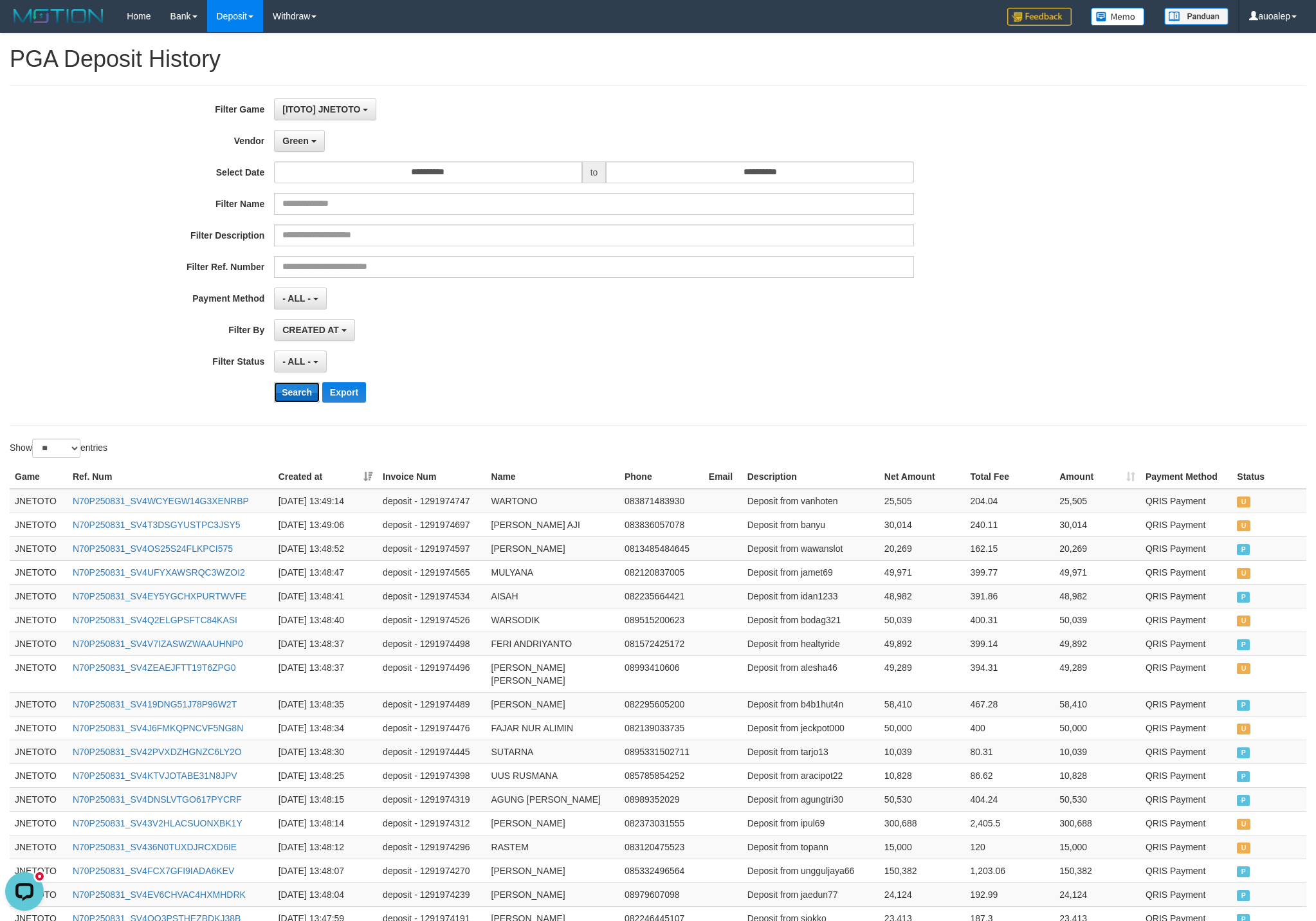
click at [278, 392] on button "Search" at bounding box center [297, 392] width 46 height 21
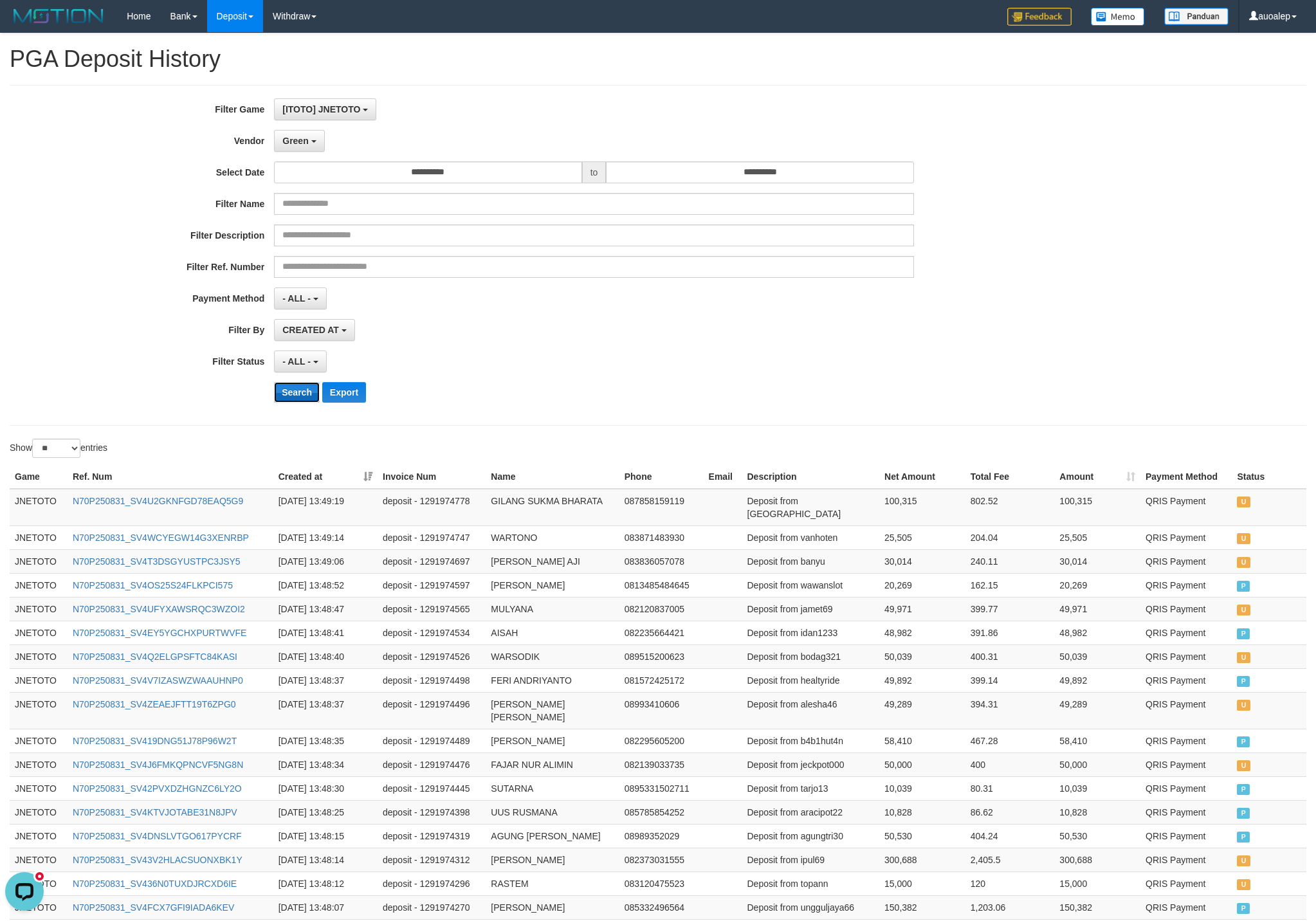
click at [295, 402] on button "Search" at bounding box center [297, 392] width 46 height 21
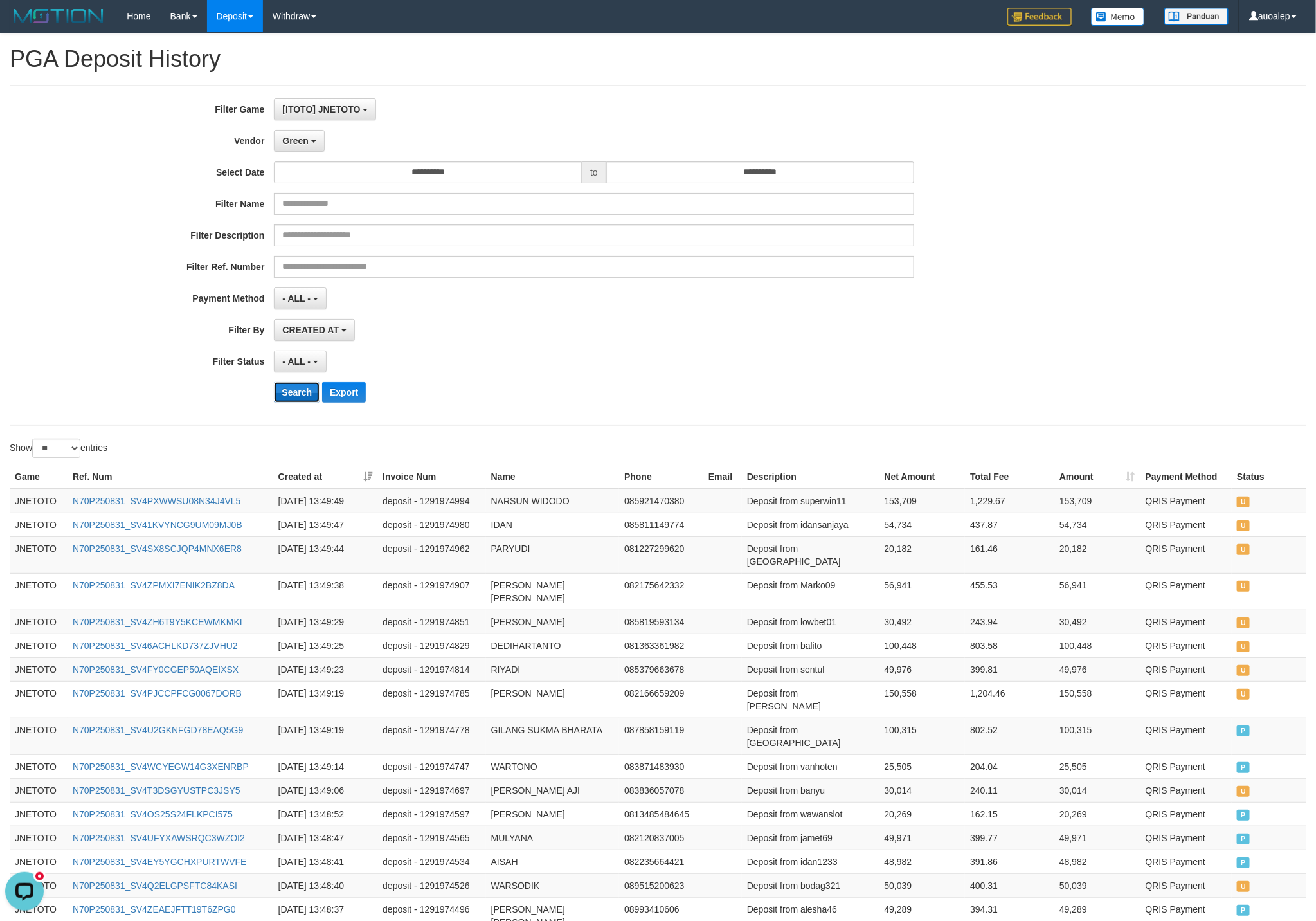
click at [279, 403] on button "Search" at bounding box center [297, 392] width 46 height 21
